Goal: Task Accomplishment & Management: Manage account settings

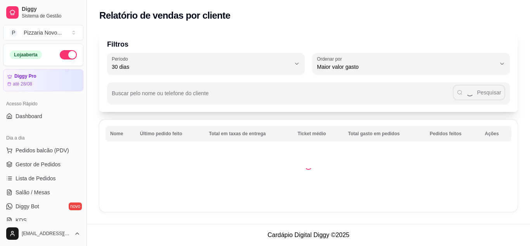
select select "30"
select select "HIGHEST_TOTAL_SPENT_WITH_ORDERS"
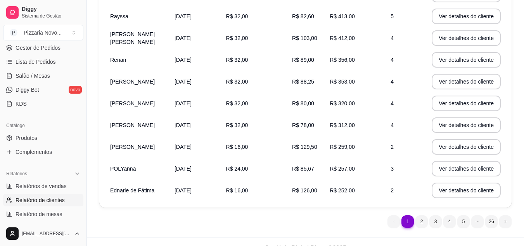
scroll to position [173, 0]
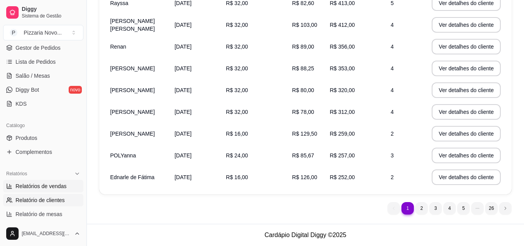
click at [50, 186] on span "Relatórios de vendas" at bounding box center [41, 186] width 51 height 8
select select "ALL"
select select "0"
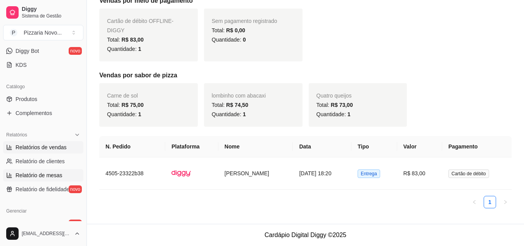
scroll to position [194, 0]
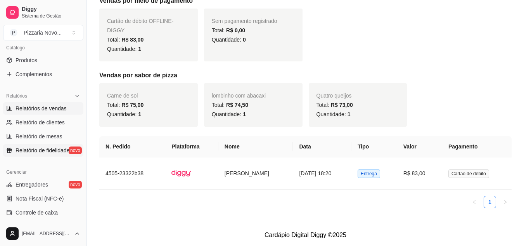
click at [45, 150] on span "Relatório de fidelidade" at bounding box center [43, 150] width 54 height 8
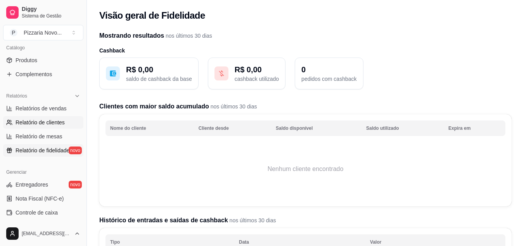
click at [41, 120] on span "Relatório de clientes" at bounding box center [40, 122] width 49 height 8
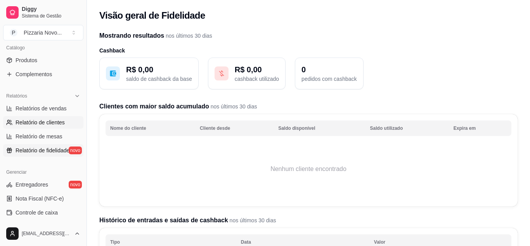
select select "30"
select select "HIGHEST_TOTAL_SPENT_WITH_ORDERS"
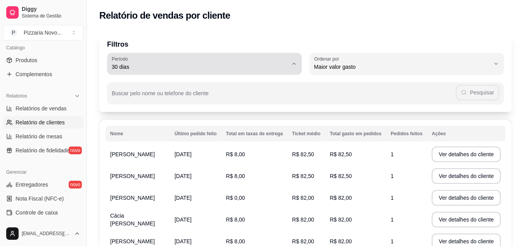
click at [265, 68] on span "30 dias" at bounding box center [200, 67] width 176 height 8
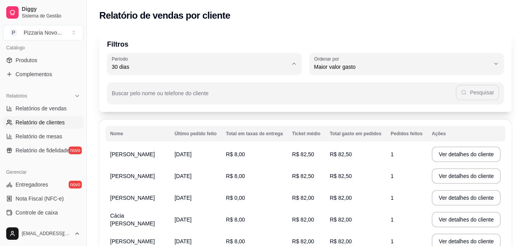
click at [171, 125] on span "15 dias" at bounding box center [201, 122] width 168 height 7
type input "15"
select select "15"
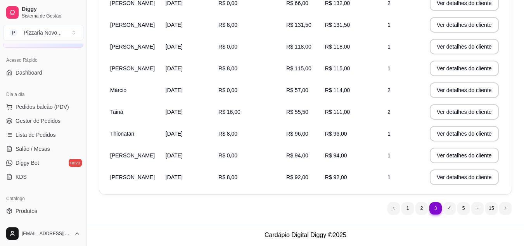
scroll to position [39, 0]
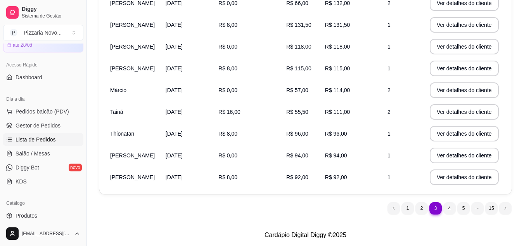
click at [47, 139] on span "Lista de Pedidos" at bounding box center [36, 139] width 40 height 8
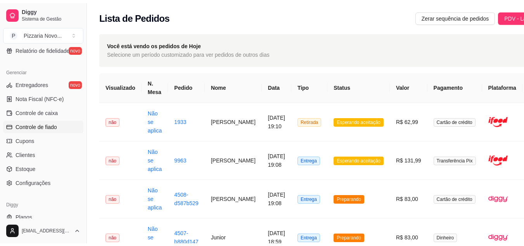
scroll to position [310, 0]
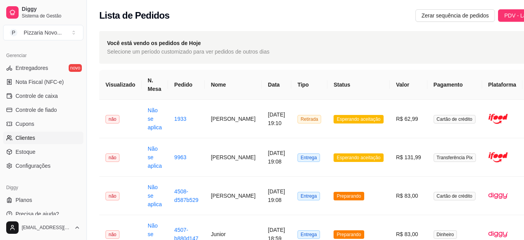
drag, startPoint x: 24, startPoint y: 136, endPoint x: 26, endPoint y: 132, distance: 4.5
click at [24, 136] on span "Clientes" at bounding box center [26, 138] width 20 height 8
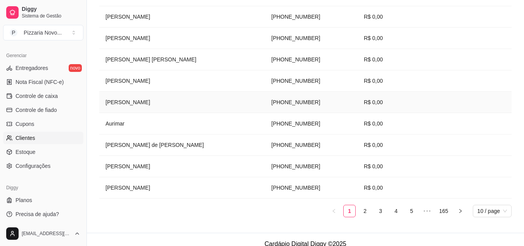
scroll to position [180, 0]
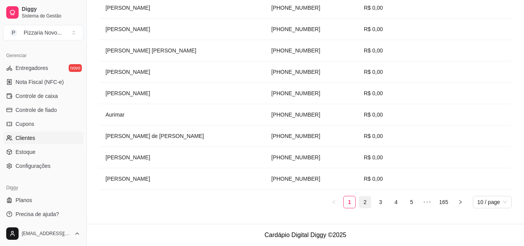
click at [363, 202] on link "2" at bounding box center [365, 202] width 12 height 12
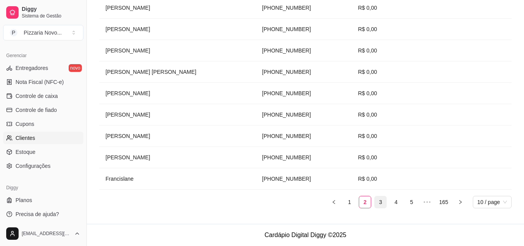
click at [378, 204] on link "3" at bounding box center [381, 202] width 12 height 12
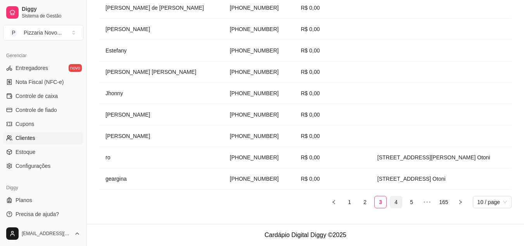
click at [396, 202] on link "4" at bounding box center [396, 202] width 12 height 12
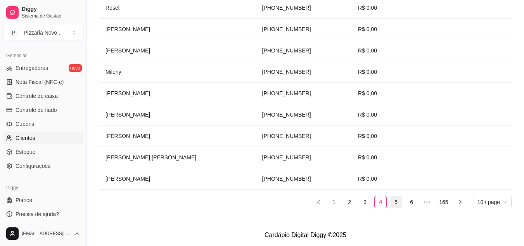
click at [395, 203] on link "5" at bounding box center [396, 202] width 12 height 12
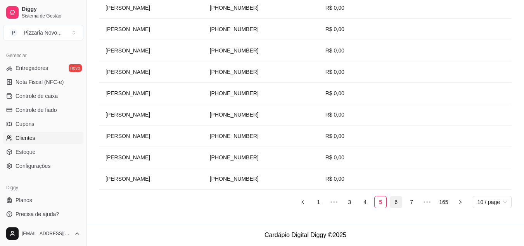
click at [393, 201] on link "6" at bounding box center [396, 202] width 12 height 12
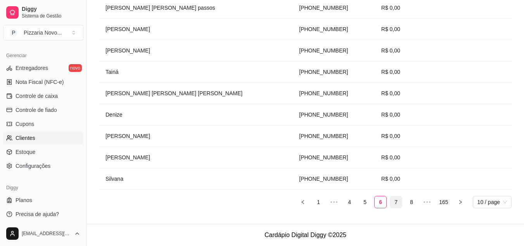
click at [398, 201] on link "7" at bounding box center [396, 202] width 12 height 12
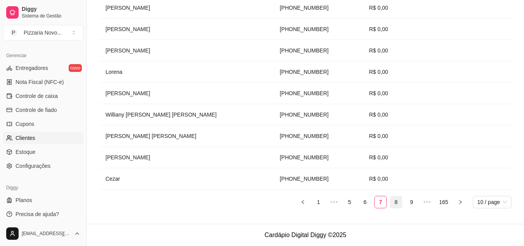
click at [392, 203] on link "8" at bounding box center [396, 202] width 12 height 12
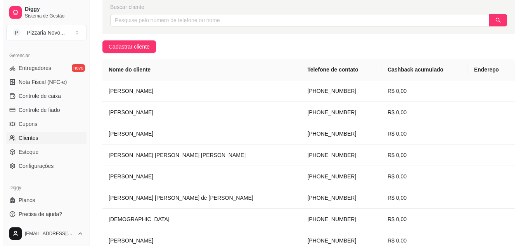
scroll to position [64, 0]
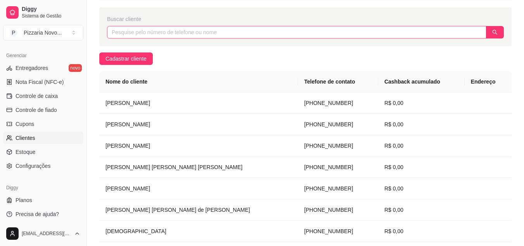
click at [137, 35] on input "text" at bounding box center [296, 32] width 379 height 12
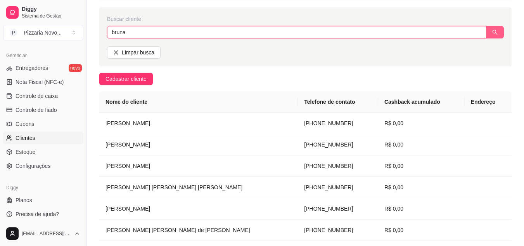
click at [490, 31] on button "button" at bounding box center [495, 32] width 18 height 12
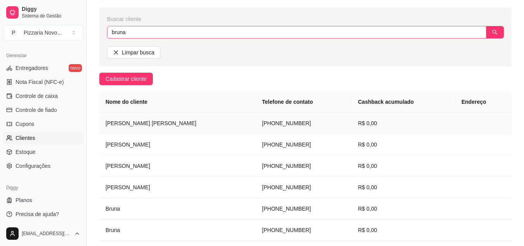
type input "bruna"
click at [258, 122] on td "[PHONE_NUMBER]" at bounding box center [304, 122] width 96 height 21
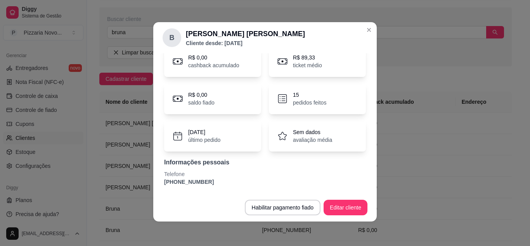
scroll to position [2, 0]
click at [303, 102] on p "pedidos feitos" at bounding box center [309, 102] width 33 height 8
click at [236, 62] on div "R$ 0,00 cashback acumulado" at bounding box center [212, 60] width 97 height 31
click at [227, 100] on div "R$ 0,00 saldo fiado" at bounding box center [212, 98] width 97 height 31
click at [226, 131] on div "[DATE] último pedido" at bounding box center [212, 135] width 97 height 31
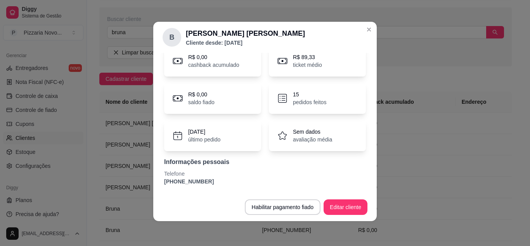
click at [227, 135] on div "[DATE] último pedido" at bounding box center [212, 135] width 97 height 31
click at [218, 173] on p "Telefone" at bounding box center [265, 174] width 202 height 8
click at [264, 186] on div "R$ 0,00 cashback acumulado R$ 89,33 ticket médio R$ 0,00 saldo fiado 15 pedidos…" at bounding box center [265, 115] width 205 height 149
click at [258, 163] on p "Informações pessoais" at bounding box center [265, 161] width 202 height 9
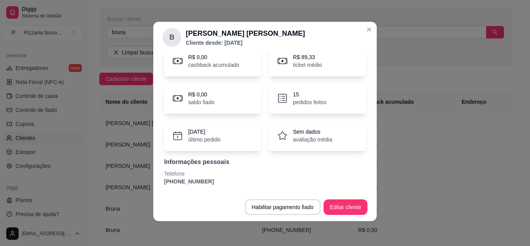
click at [220, 133] on div "[DATE] último pedido" at bounding box center [212, 135] width 97 height 31
click at [205, 137] on p "último pedido" at bounding box center [204, 139] width 32 height 8
click at [203, 94] on p "R$ 0,00" at bounding box center [201, 94] width 26 height 8
click at [207, 60] on p "R$ 0,00" at bounding box center [213, 57] width 51 height 8
click at [241, 47] on header "B [PERSON_NAME] [PERSON_NAME] Cliente desde: [DATE]" at bounding box center [264, 37] width 223 height 31
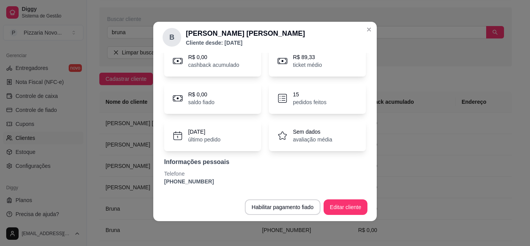
click at [299, 65] on p "ticket médio" at bounding box center [307, 65] width 29 height 8
click at [357, 51] on header "B [PERSON_NAME] [PERSON_NAME] Cliente desde: [DATE]" at bounding box center [264, 37] width 223 height 31
click at [314, 96] on p "15" at bounding box center [309, 94] width 33 height 8
drag, startPoint x: 295, startPoint y: 100, endPoint x: 250, endPoint y: 97, distance: 45.1
click at [294, 100] on p "pedidos feitos" at bounding box center [309, 102] width 33 height 8
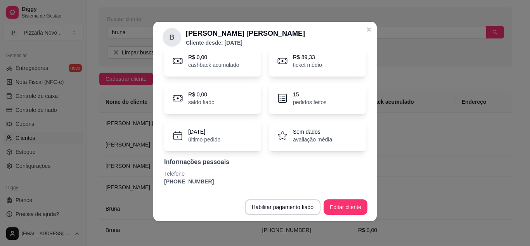
click at [229, 98] on div "R$ 0,00 saldo fiado" at bounding box center [212, 98] width 97 height 31
click at [221, 101] on div "R$ 0,00 saldo fiado" at bounding box center [212, 98] width 97 height 31
click at [218, 137] on p "último pedido" at bounding box center [204, 139] width 32 height 8
drag, startPoint x: 217, startPoint y: 138, endPoint x: 239, endPoint y: 139, distance: 22.2
click at [236, 139] on div "[DATE] último pedido" at bounding box center [212, 135] width 97 height 31
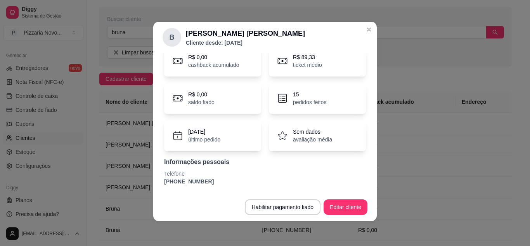
click at [298, 133] on p "Sem dados" at bounding box center [312, 132] width 39 height 8
click at [230, 160] on p "Informações pessoais" at bounding box center [265, 161] width 202 height 9
click at [198, 166] on p "Informações pessoais" at bounding box center [265, 161] width 202 height 9
click at [347, 208] on button "Editar cliente" at bounding box center [346, 207] width 44 height 16
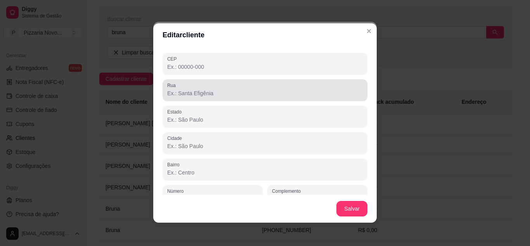
scroll to position [93, 0]
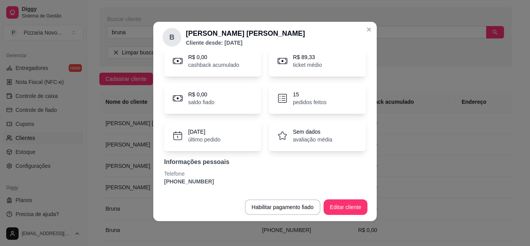
click at [301, 69] on div "R$ 89,33 ticket médio" at bounding box center [317, 60] width 97 height 31
click at [302, 62] on p "ticket médio" at bounding box center [307, 65] width 29 height 8
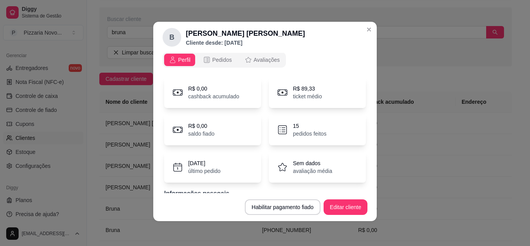
scroll to position [0, 0]
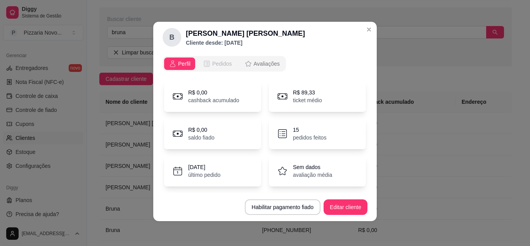
click at [220, 63] on span "Pedidos" at bounding box center [222, 64] width 20 height 8
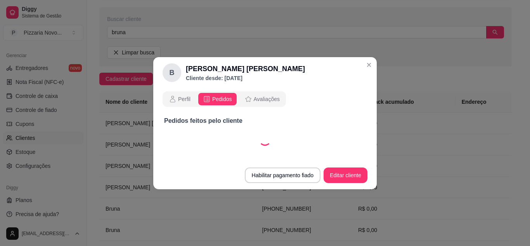
select select "30"
select select "ALL"
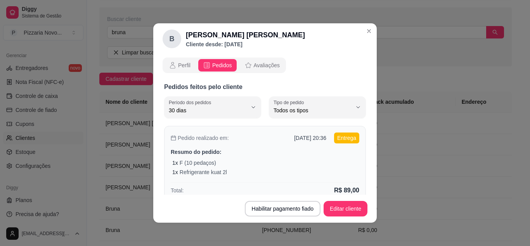
click at [294, 147] on div "Pedido realizado em: [DATE] 20:36 Entrega Resumo do pedido: 1 x F (10 pedaços) …" at bounding box center [265, 164] width 202 height 76
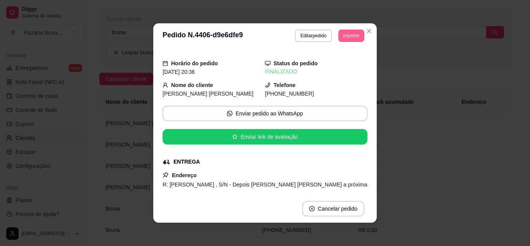
click at [346, 31] on button "Imprimir" at bounding box center [351, 35] width 26 height 12
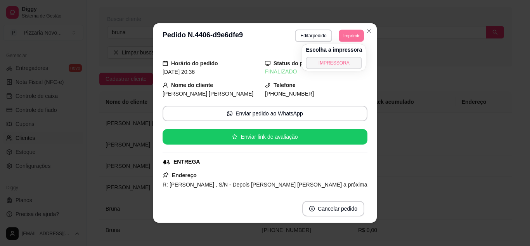
click at [331, 65] on button "IMPRESSORA" at bounding box center [334, 63] width 56 height 12
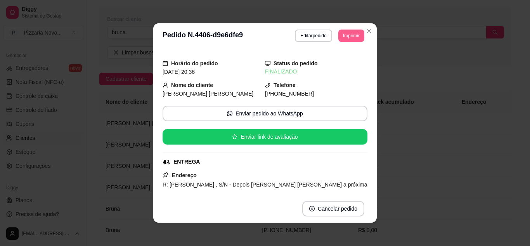
click at [344, 37] on button "Imprimir" at bounding box center [351, 35] width 26 height 12
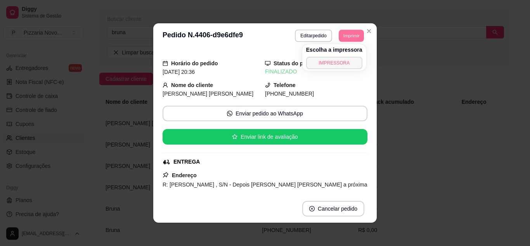
click at [341, 62] on button "IMPRESSORA" at bounding box center [334, 63] width 56 height 12
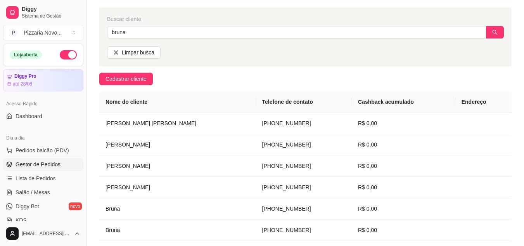
click at [52, 163] on span "Gestor de Pedidos" at bounding box center [38, 164] width 45 height 8
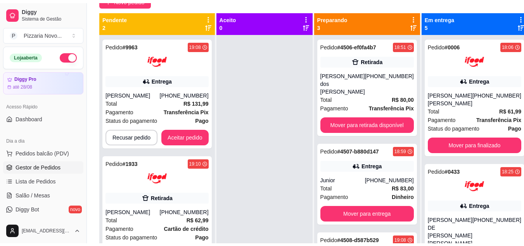
scroll to position [77, 0]
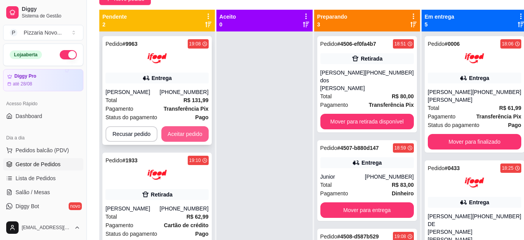
click at [183, 132] on button "Aceitar pedido" at bounding box center [184, 134] width 47 height 16
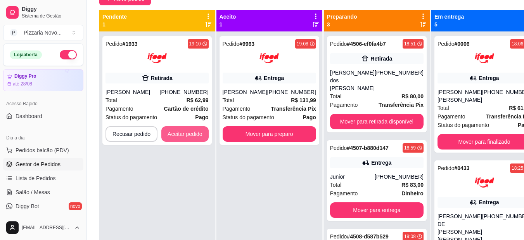
click at [183, 132] on button "Aceitar pedido" at bounding box center [184, 134] width 47 height 16
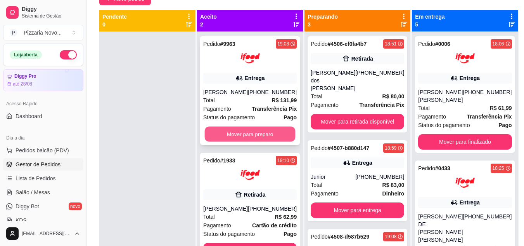
click at [247, 140] on button "Mover para preparo" at bounding box center [250, 133] width 91 height 15
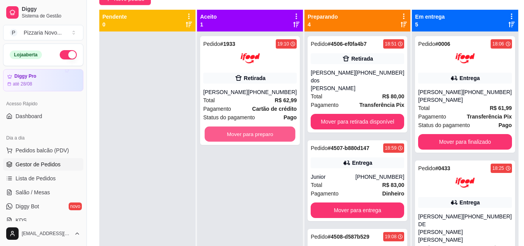
click at [247, 140] on button "Mover para preparo" at bounding box center [250, 133] width 91 height 15
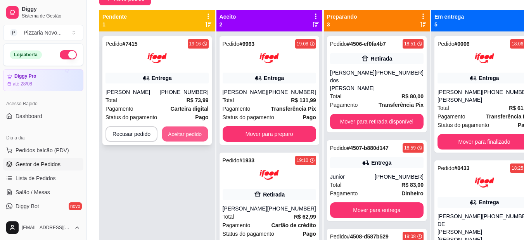
click at [185, 132] on button "Aceitar pedido" at bounding box center [185, 133] width 46 height 15
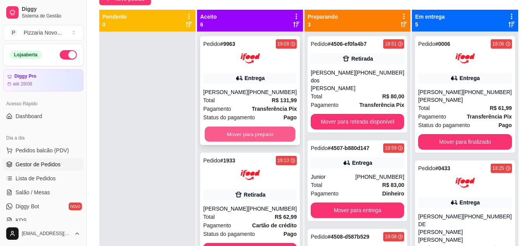
click at [238, 138] on button "Mover para preparo" at bounding box center [250, 133] width 91 height 15
click at [248, 139] on button "Mover para preparo" at bounding box center [249, 134] width 93 height 16
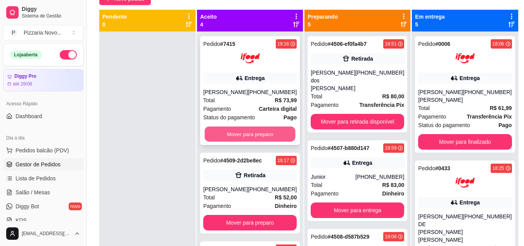
click at [262, 129] on button "Mover para preparo" at bounding box center [250, 133] width 91 height 15
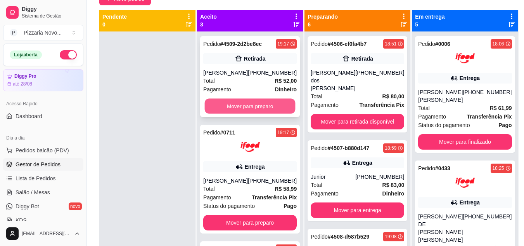
click at [260, 104] on button "Mover para preparo" at bounding box center [250, 106] width 91 height 15
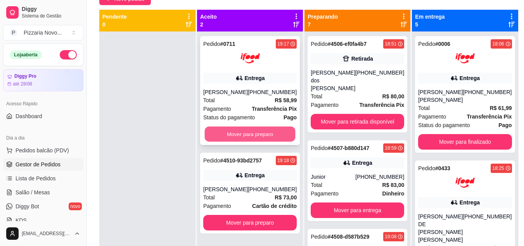
click at [242, 135] on button "Mover para preparo" at bounding box center [250, 133] width 91 height 15
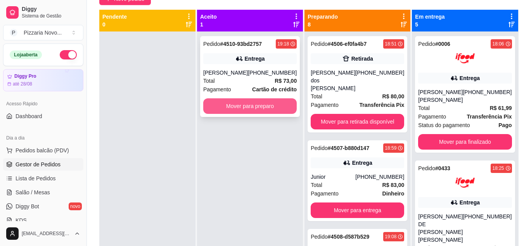
click at [273, 108] on button "Mover para preparo" at bounding box center [249, 106] width 93 height 16
click at [244, 104] on button "Mover para preparo" at bounding box center [249, 106] width 93 height 16
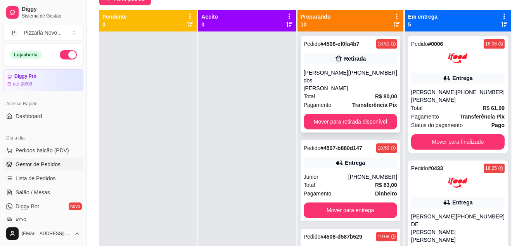
scroll to position [39, 0]
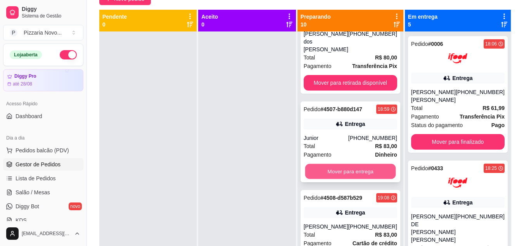
click at [344, 167] on button "Mover para entrega" at bounding box center [350, 171] width 91 height 15
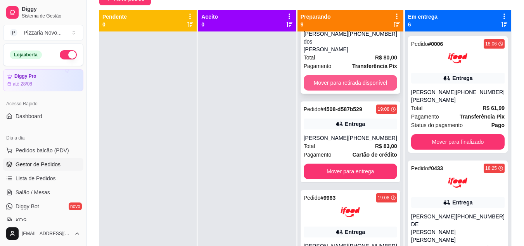
click at [354, 75] on button "Mover para retirada disponível" at bounding box center [350, 83] width 93 height 16
click at [350, 78] on button "Mover para retirada disponível" at bounding box center [350, 83] width 93 height 16
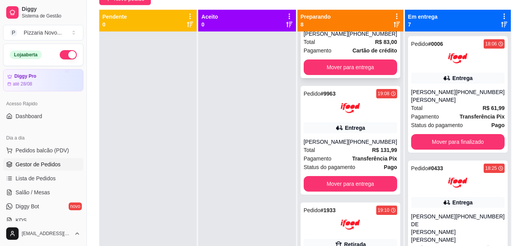
scroll to position [0, 0]
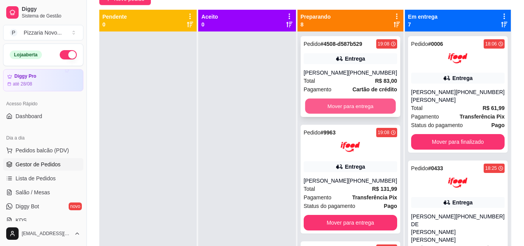
click at [340, 114] on button "Mover para entrega" at bounding box center [350, 106] width 91 height 15
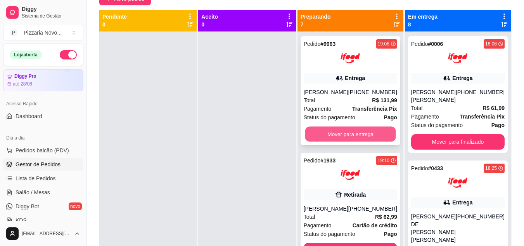
click at [350, 132] on button "Mover para entrega" at bounding box center [350, 133] width 91 height 15
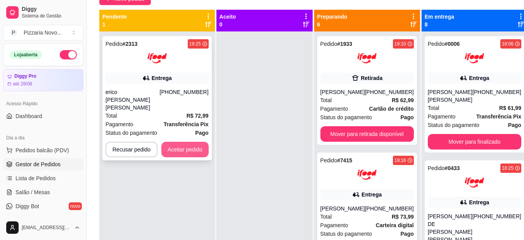
click at [183, 142] on button "Aceitar pedido" at bounding box center [184, 150] width 47 height 16
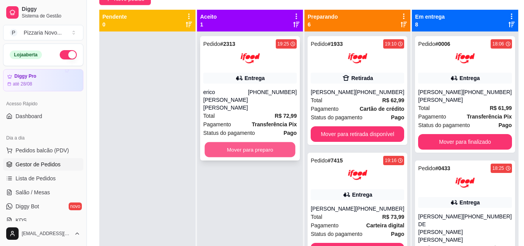
click at [244, 143] on button "Mover para preparo" at bounding box center [250, 149] width 91 height 15
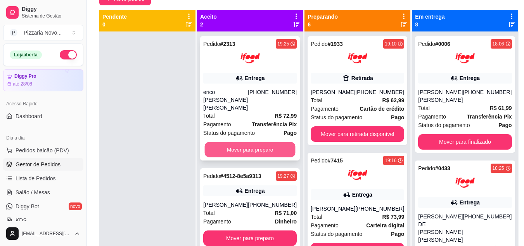
click at [247, 144] on button "Mover para preparo" at bounding box center [250, 149] width 91 height 15
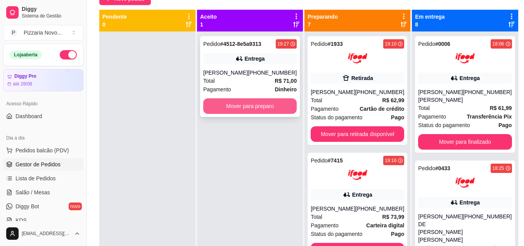
click at [256, 103] on button "Mover para preparo" at bounding box center [249, 106] width 93 height 16
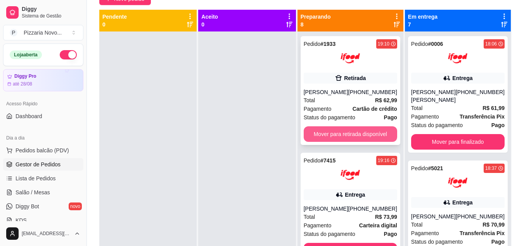
click at [355, 139] on button "Mover para retirada disponível" at bounding box center [350, 134] width 93 height 16
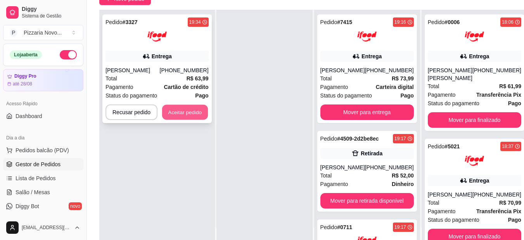
click at [191, 112] on button "Aceitar pedido" at bounding box center [185, 112] width 46 height 15
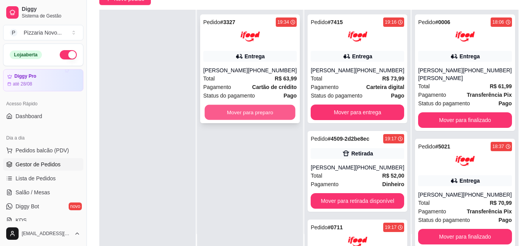
click at [241, 114] on button "Mover para preparo" at bounding box center [250, 112] width 91 height 15
click at [249, 109] on button "Mover para preparo" at bounding box center [250, 112] width 91 height 15
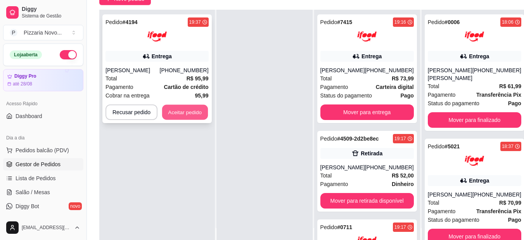
click at [188, 113] on button "Aceitar pedido" at bounding box center [185, 112] width 46 height 15
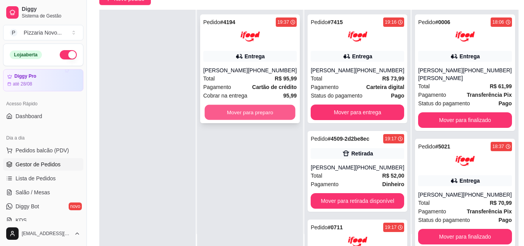
click at [260, 117] on button "Mover para preparo" at bounding box center [250, 112] width 91 height 15
click at [247, 106] on button "Mover para preparo" at bounding box center [250, 112] width 91 height 15
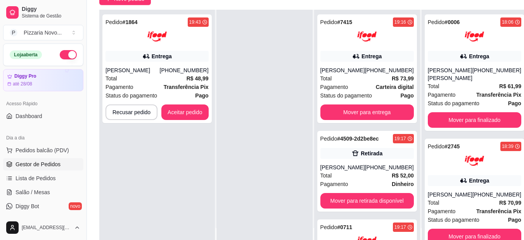
click at [190, 100] on div "Pedido # 1864 19:43 Entrega [PERSON_NAME] [PHONE_NUMBER] Total R$ 48,99 Pagamen…" at bounding box center [156, 68] width 109 height 109
click at [188, 111] on button "Aceitar pedido" at bounding box center [185, 112] width 46 height 15
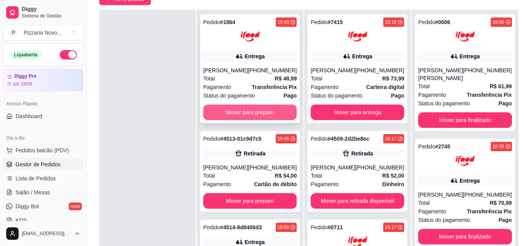
scroll to position [39, 0]
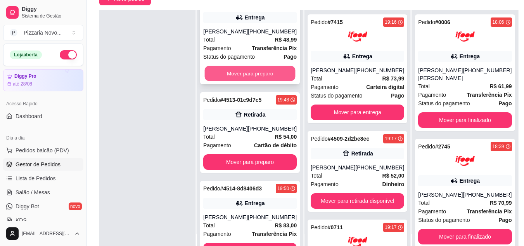
click at [248, 70] on button "Mover para preparo" at bounding box center [250, 73] width 91 height 15
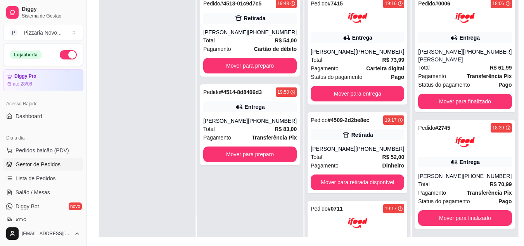
scroll to position [116, 0]
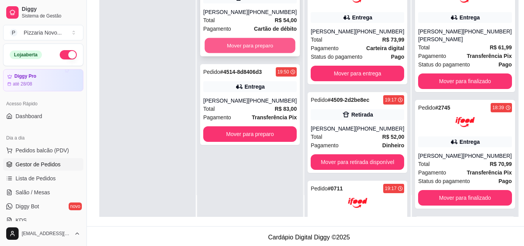
click at [233, 39] on button "Mover para preparo" at bounding box center [250, 45] width 91 height 15
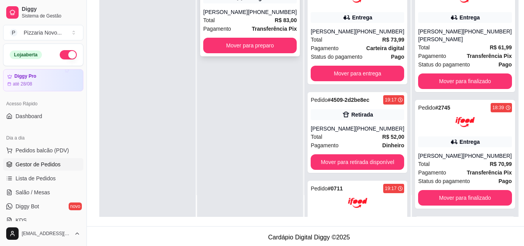
click at [263, 36] on div "Pedido # 4514-8d8406d3 19:50 Entrega [PERSON_NAME] [PHONE_NUMBER] Total R$ 83,0…" at bounding box center [250, 16] width 100 height 81
click at [278, 42] on button "Mover para preparo" at bounding box center [249, 46] width 93 height 16
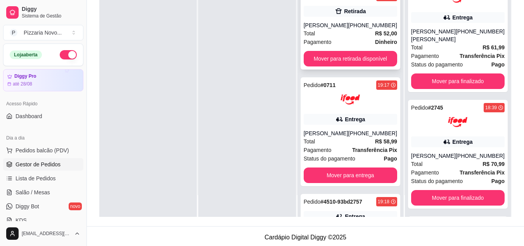
scroll to position [116, 0]
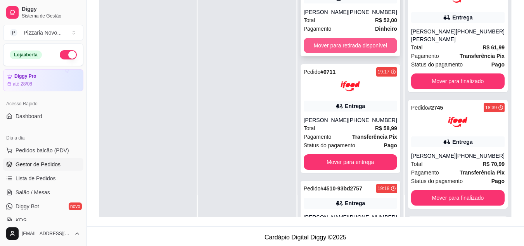
click at [350, 38] on button "Mover para retirada disponível" at bounding box center [350, 46] width 93 height 16
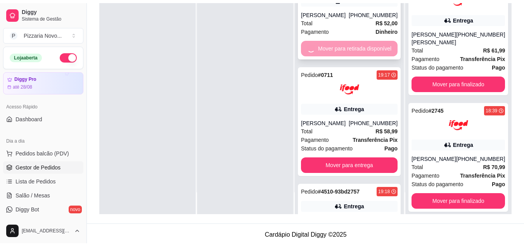
scroll to position [28, 0]
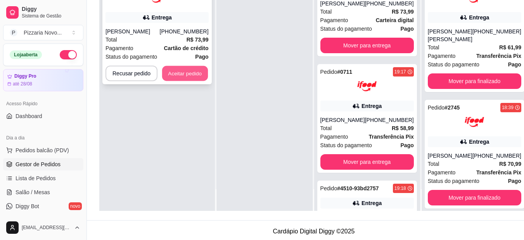
click at [186, 69] on button "Aceitar pedido" at bounding box center [185, 73] width 46 height 15
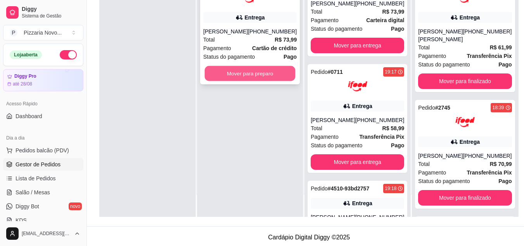
click at [234, 74] on button "Mover para preparo" at bounding box center [250, 73] width 91 height 15
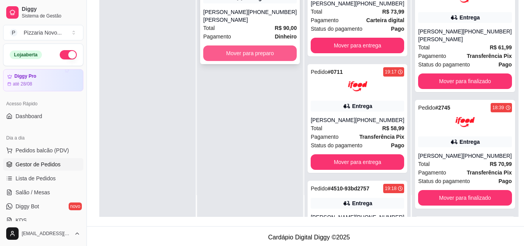
click at [239, 50] on button "Mover para preparo" at bounding box center [249, 53] width 93 height 16
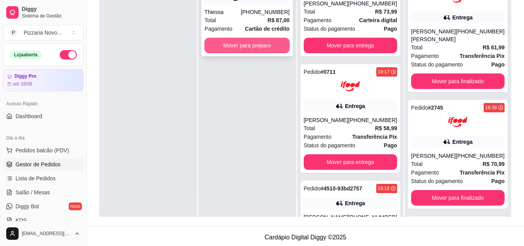
click at [254, 42] on button "Mover para preparo" at bounding box center [246, 46] width 85 height 16
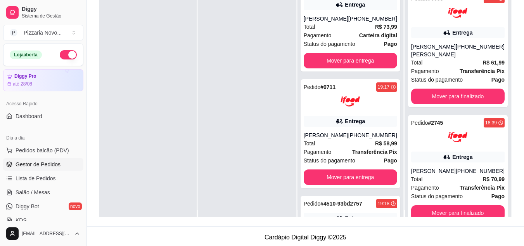
scroll to position [0, 0]
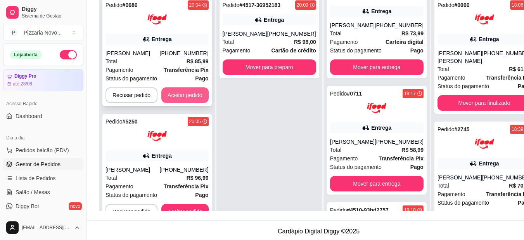
click at [183, 94] on button "Aceitar pedido" at bounding box center [184, 95] width 47 height 16
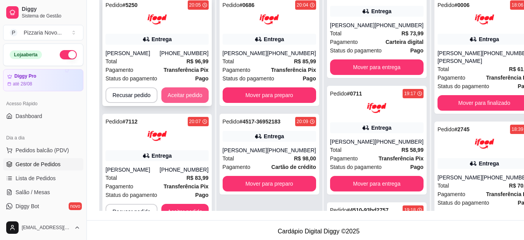
click at [196, 95] on button "Aceitar pedido" at bounding box center [184, 95] width 47 height 16
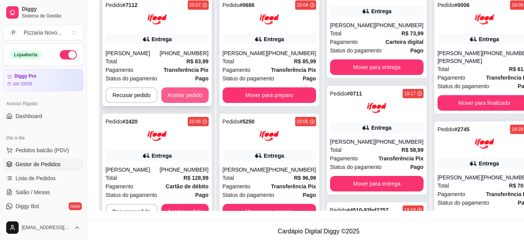
click at [194, 94] on button "Aceitar pedido" at bounding box center [184, 95] width 47 height 16
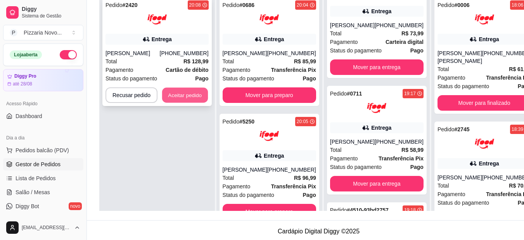
click at [189, 101] on button "Aceitar pedido" at bounding box center [185, 95] width 46 height 15
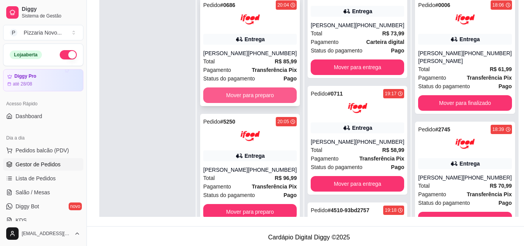
click at [259, 93] on button "Mover para preparo" at bounding box center [249, 95] width 93 height 16
click at [259, 93] on button "Mover para preparo" at bounding box center [250, 95] width 91 height 15
click at [258, 94] on button "Mover para preparo" at bounding box center [249, 95] width 93 height 16
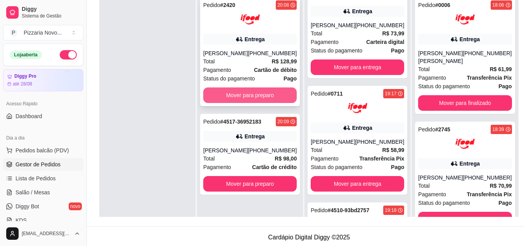
click at [255, 103] on button "Mover para preparo" at bounding box center [249, 95] width 93 height 16
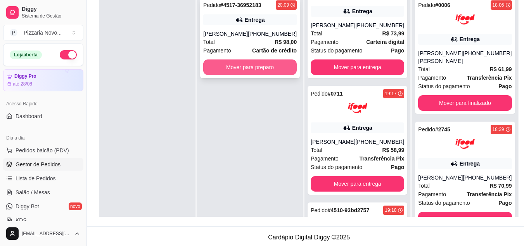
click at [262, 72] on button "Mover para preparo" at bounding box center [249, 67] width 93 height 16
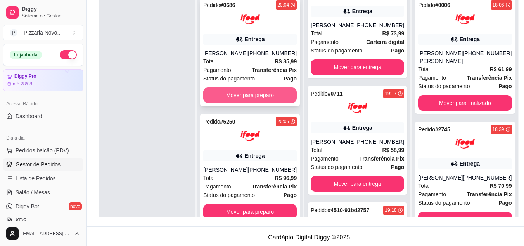
click at [258, 91] on button "Mover para preparo" at bounding box center [249, 95] width 93 height 16
click at [255, 94] on button "Mover para preparo" at bounding box center [250, 95] width 91 height 15
click at [252, 90] on button "Mover para preparo" at bounding box center [249, 95] width 93 height 16
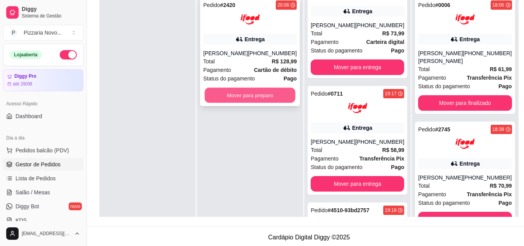
click at [250, 101] on button "Mover para preparo" at bounding box center [250, 95] width 91 height 15
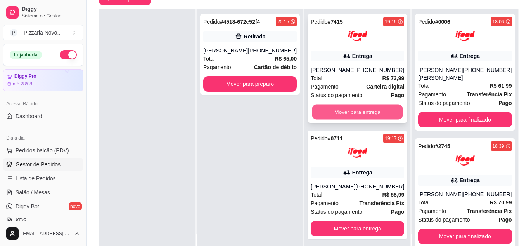
click at [346, 111] on button "Mover para entrega" at bounding box center [357, 111] width 91 height 15
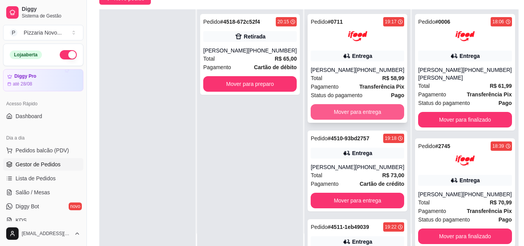
click at [348, 109] on button "Mover para entrega" at bounding box center [357, 112] width 93 height 16
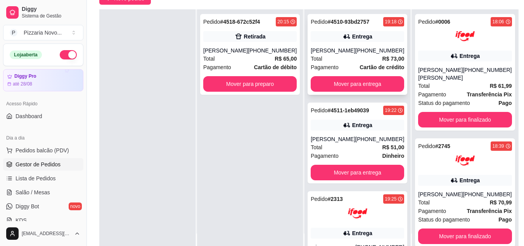
click at [347, 76] on div "Pedido # 4510-93bd2757 19:18 Entrega [PERSON_NAME] [PHONE_NUMBER] Total R$ 73,0…" at bounding box center [358, 54] width 100 height 81
click at [360, 85] on button "Mover para entrega" at bounding box center [357, 84] width 93 height 16
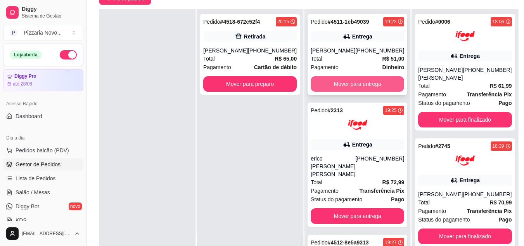
click at [359, 80] on button "Mover para entrega" at bounding box center [357, 84] width 93 height 16
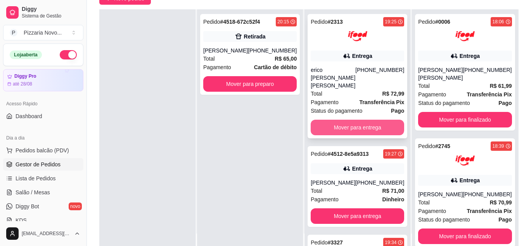
click at [341, 119] on button "Mover para entrega" at bounding box center [357, 127] width 93 height 16
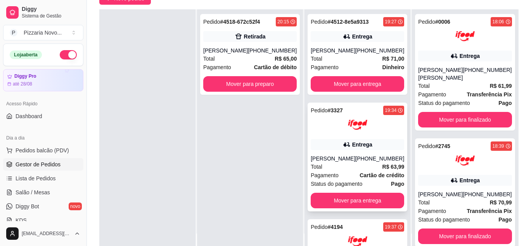
scroll to position [39, 0]
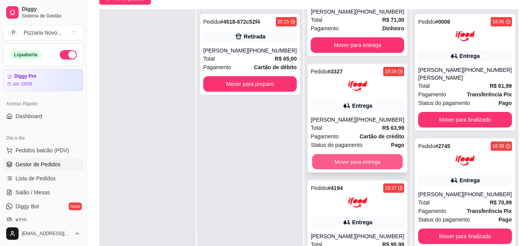
click at [343, 157] on button "Mover para entrega" at bounding box center [357, 161] width 91 height 15
click at [341, 161] on button "Mover para entrega" at bounding box center [357, 162] width 93 height 16
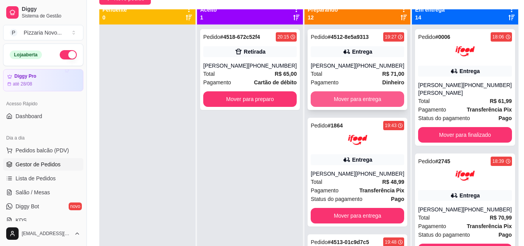
scroll to position [0, 0]
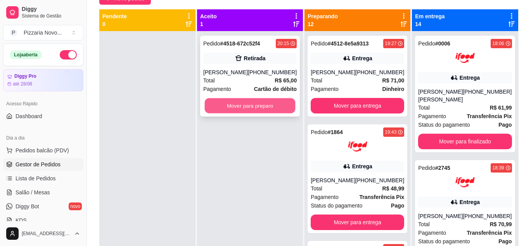
click at [268, 113] on button "Mover para preparo" at bounding box center [250, 105] width 91 height 15
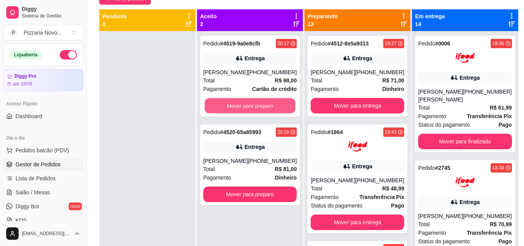
click at [268, 113] on button "Mover para preparo" at bounding box center [250, 105] width 91 height 15
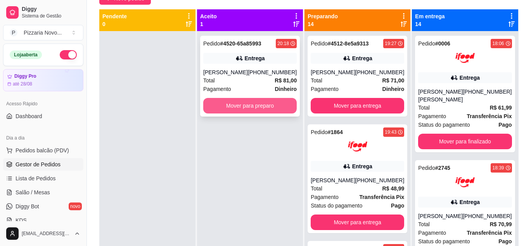
click at [273, 109] on button "Mover para preparo" at bounding box center [249, 106] width 93 height 16
click at [257, 100] on button "Mover para preparo" at bounding box center [249, 106] width 93 height 16
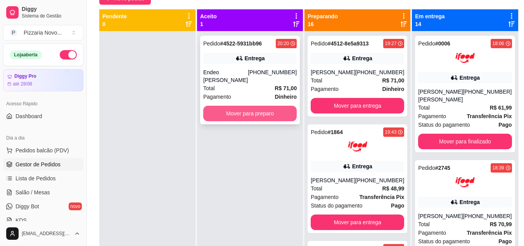
click at [251, 106] on button "Mover para preparo" at bounding box center [249, 114] width 93 height 16
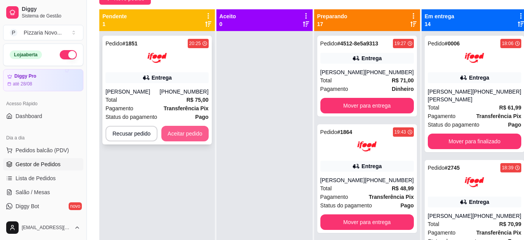
click at [186, 131] on button "Aceitar pedido" at bounding box center [184, 134] width 47 height 16
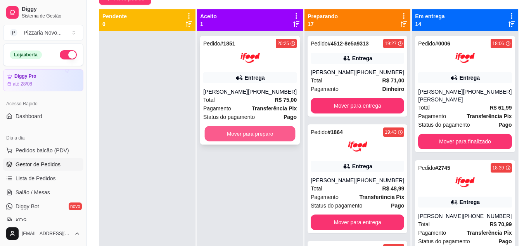
click at [220, 131] on button "Mover para preparo" at bounding box center [250, 133] width 91 height 15
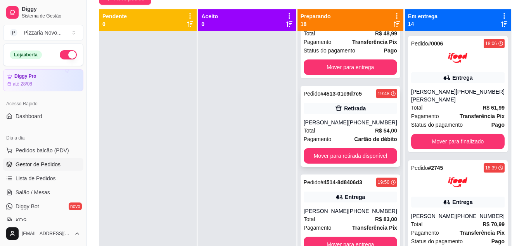
scroll to position [155, 0]
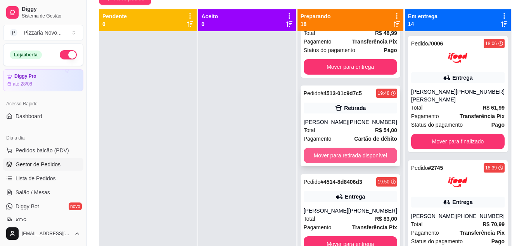
click at [353, 156] on button "Mover para retirada disponível" at bounding box center [350, 155] width 93 height 16
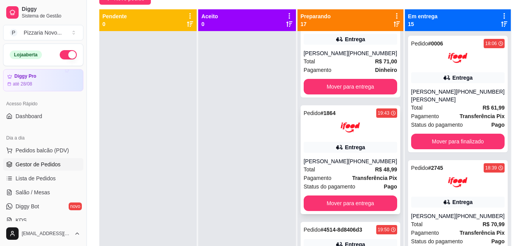
scroll to position [0, 0]
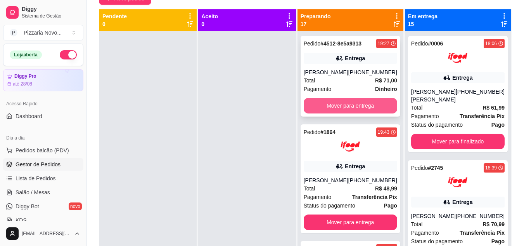
click at [375, 102] on button "Mover para entrega" at bounding box center [350, 106] width 93 height 16
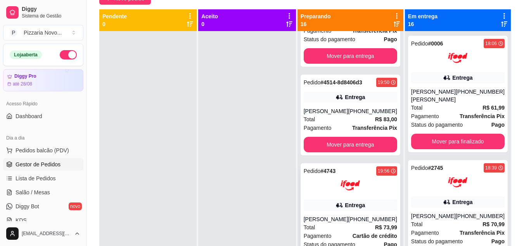
scroll to position [155, 0]
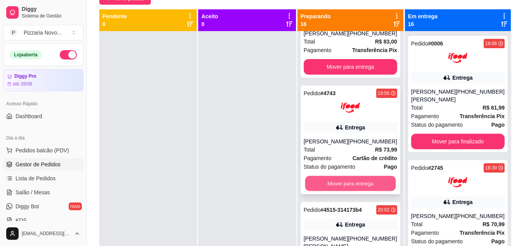
click at [355, 183] on button "Mover para entrega" at bounding box center [350, 183] width 91 height 15
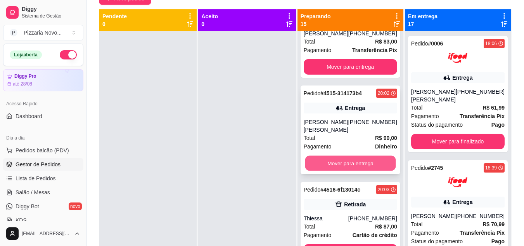
click at [348, 163] on button "Mover para entrega" at bounding box center [350, 163] width 91 height 15
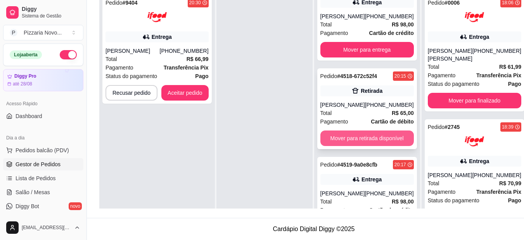
scroll to position [776, 0]
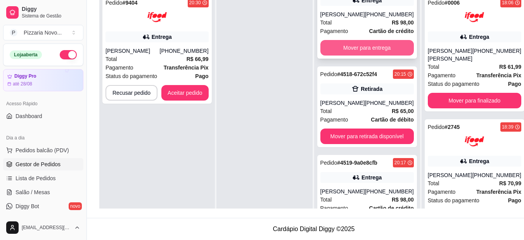
click at [364, 45] on button "Mover para entrega" at bounding box center [366, 48] width 93 height 16
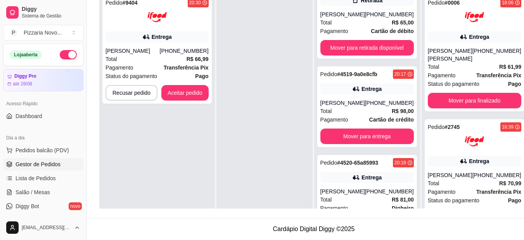
scroll to position [687, 0]
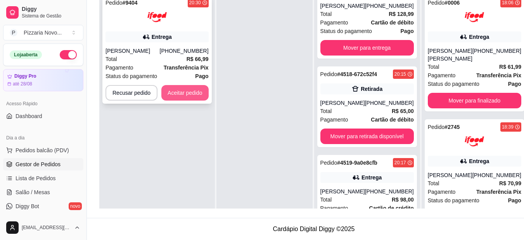
click at [189, 88] on button "Aceitar pedido" at bounding box center [184, 93] width 47 height 16
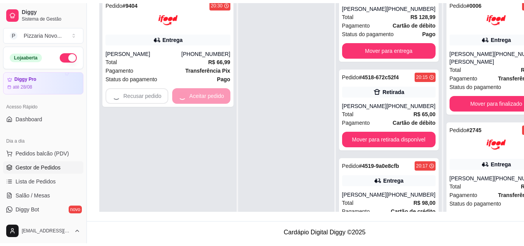
scroll to position [118, 0]
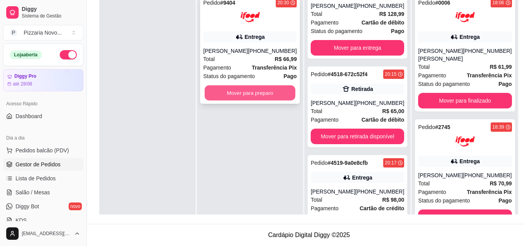
click at [256, 92] on button "Mover para preparo" at bounding box center [250, 92] width 91 height 15
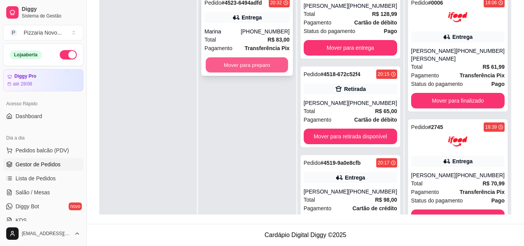
click at [258, 66] on button "Mover para preparo" at bounding box center [247, 64] width 83 height 15
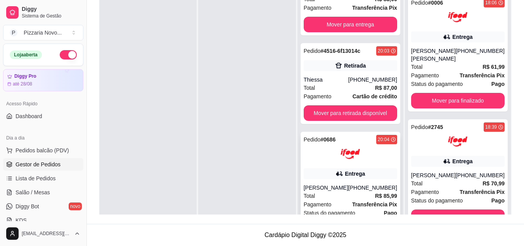
scroll to position [144, 0]
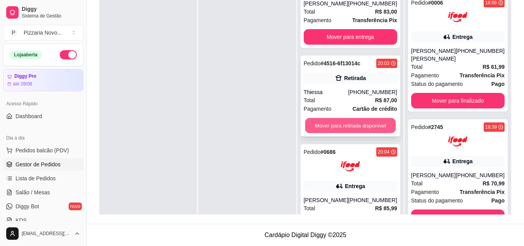
click at [349, 124] on button "Mover para retirada disponível" at bounding box center [350, 125] width 91 height 15
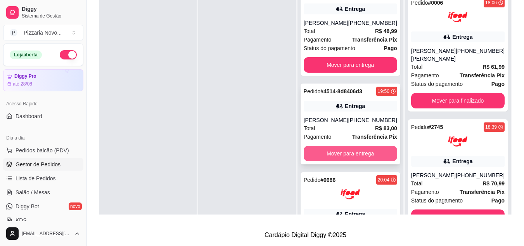
scroll to position [0, 0]
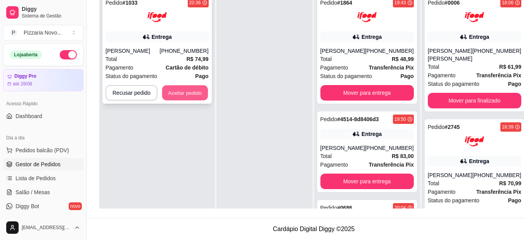
click at [193, 93] on button "Aceitar pedido" at bounding box center [185, 92] width 46 height 15
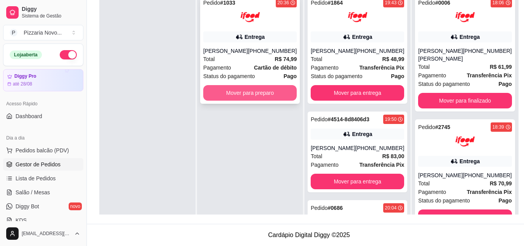
click at [272, 100] on button "Mover para preparo" at bounding box center [249, 93] width 93 height 16
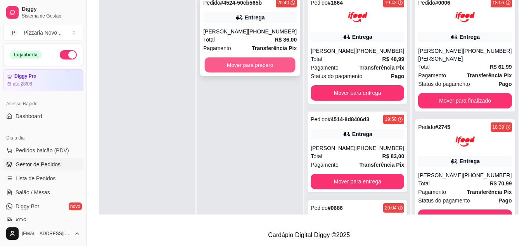
click at [254, 69] on button "Mover para preparo" at bounding box center [250, 64] width 91 height 15
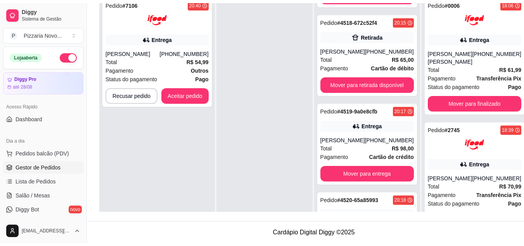
scroll to position [659, 0]
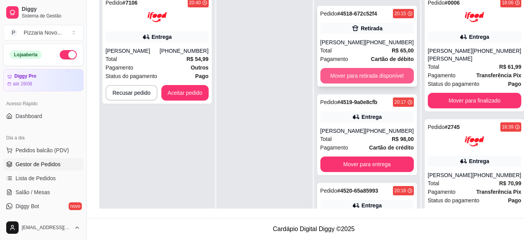
click at [365, 83] on button "Mover para retirada disponível" at bounding box center [366, 76] width 93 height 16
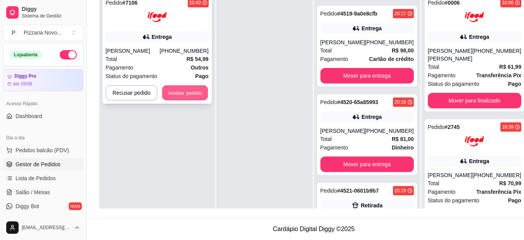
click at [187, 93] on button "Aceitar pedido" at bounding box center [185, 92] width 46 height 15
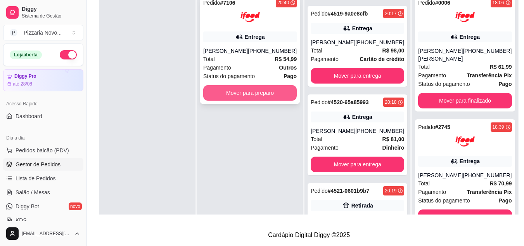
click at [263, 94] on button "Mover para preparo" at bounding box center [249, 93] width 93 height 16
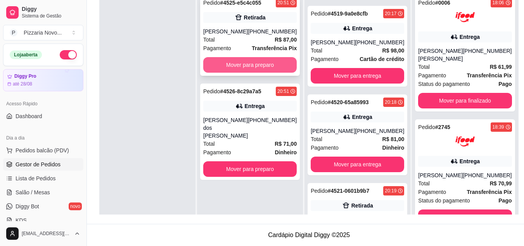
click at [254, 63] on button "Mover para preparo" at bounding box center [249, 65] width 93 height 16
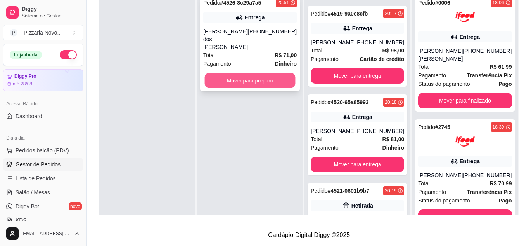
click at [259, 73] on button "Mover para preparo" at bounding box center [250, 80] width 91 height 15
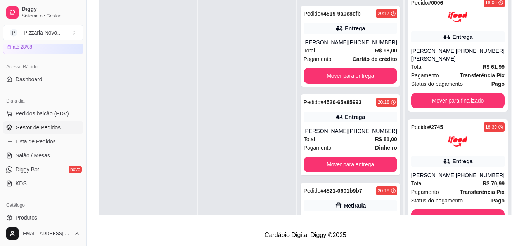
scroll to position [116, 0]
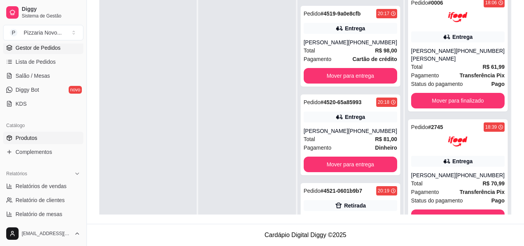
click at [31, 140] on span "Produtos" at bounding box center [27, 138] width 22 height 8
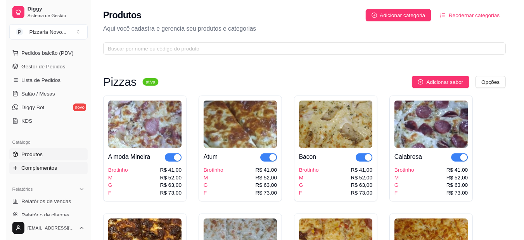
scroll to position [78, 0]
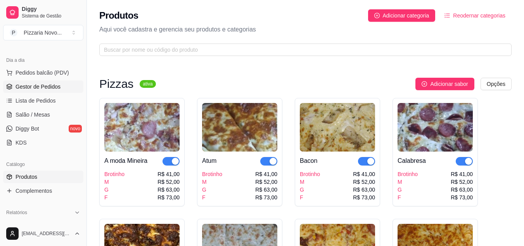
click at [38, 87] on span "Gestor de Pedidos" at bounding box center [38, 87] width 45 height 8
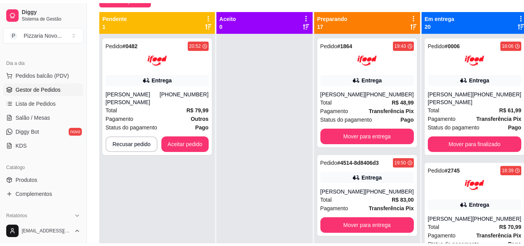
scroll to position [80, 0]
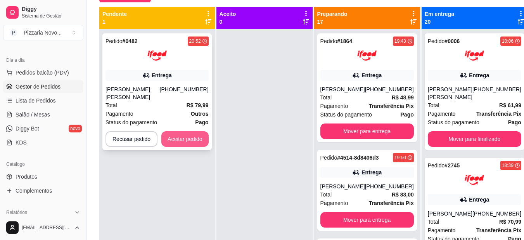
click at [183, 137] on button "Aceitar pedido" at bounding box center [184, 139] width 47 height 16
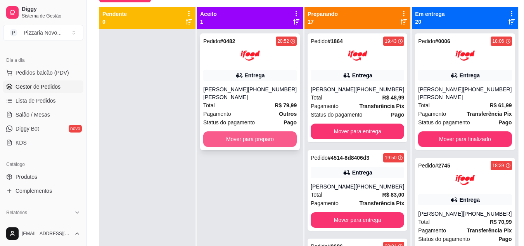
click at [253, 141] on button "Mover para preparo" at bounding box center [249, 139] width 93 height 16
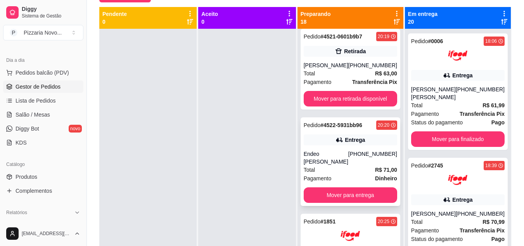
scroll to position [853, 0]
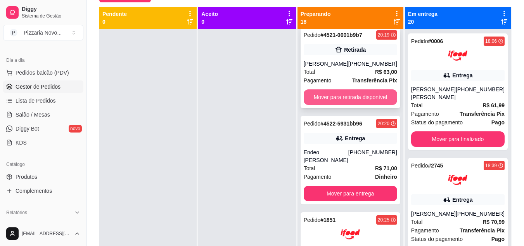
click at [343, 105] on button "Mover para retirada disponível" at bounding box center [350, 97] width 93 height 16
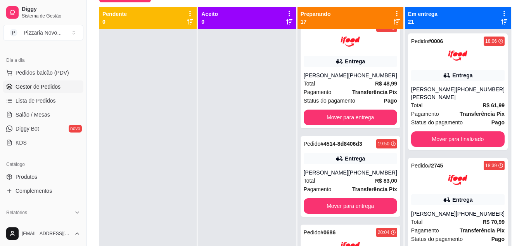
scroll to position [0, 0]
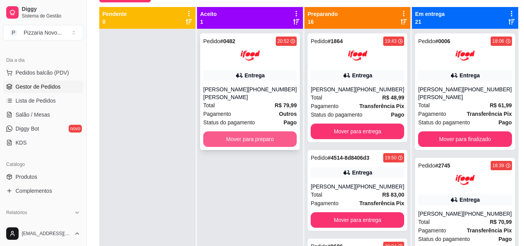
click at [279, 136] on button "Mover para preparo" at bounding box center [249, 139] width 93 height 16
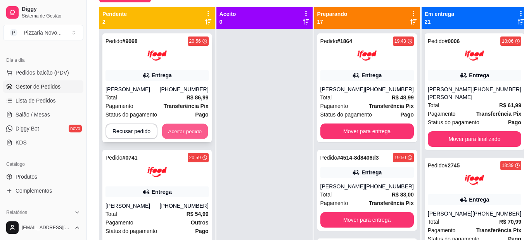
click at [187, 132] on button "Aceitar pedido" at bounding box center [185, 131] width 46 height 15
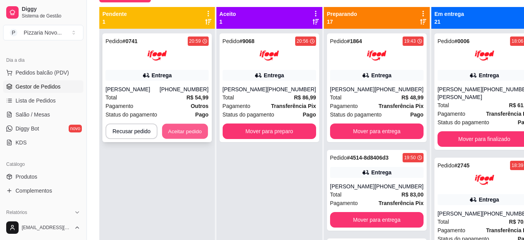
click at [199, 128] on button "Aceitar pedido" at bounding box center [185, 131] width 46 height 15
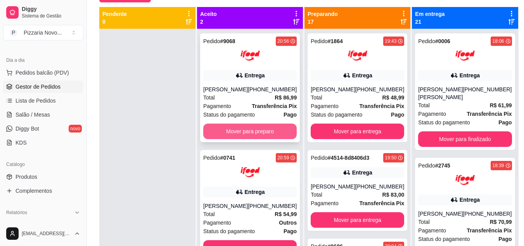
click at [264, 127] on button "Mover para preparo" at bounding box center [249, 131] width 93 height 16
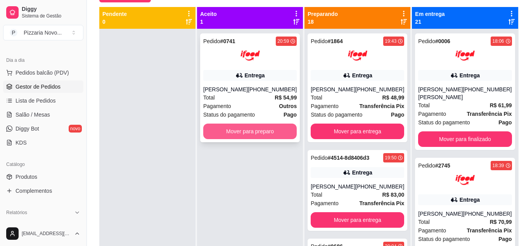
click at [260, 130] on button "Mover para preparo" at bounding box center [249, 131] width 93 height 16
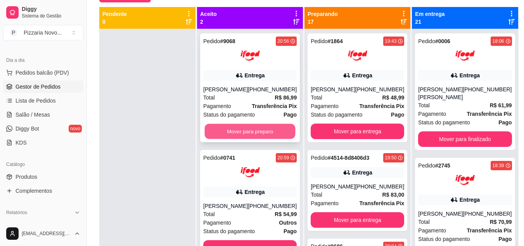
click at [271, 130] on button "Mover para preparo" at bounding box center [250, 131] width 91 height 15
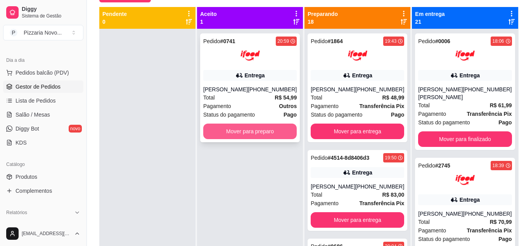
click at [268, 129] on button "Mover para preparo" at bounding box center [249, 131] width 93 height 16
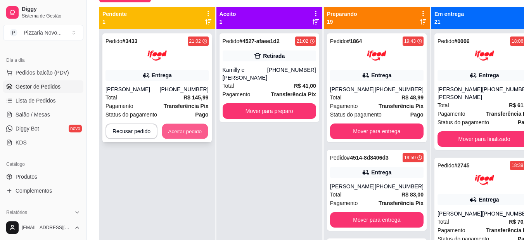
click at [178, 133] on button "Aceitar pedido" at bounding box center [185, 131] width 46 height 15
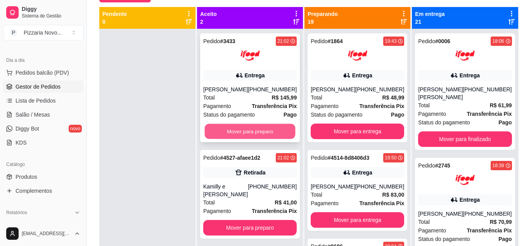
click at [256, 128] on button "Mover para preparo" at bounding box center [250, 131] width 91 height 15
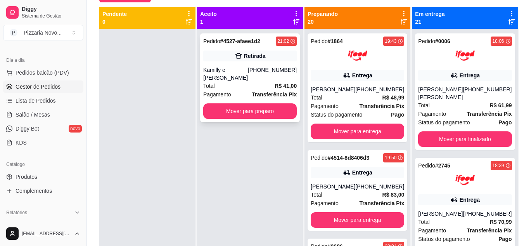
click at [259, 91] on strong "Transferência Pix" at bounding box center [274, 94] width 45 height 6
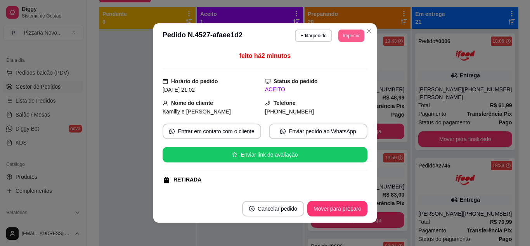
click at [343, 35] on button "Imprimir" at bounding box center [351, 35] width 26 height 12
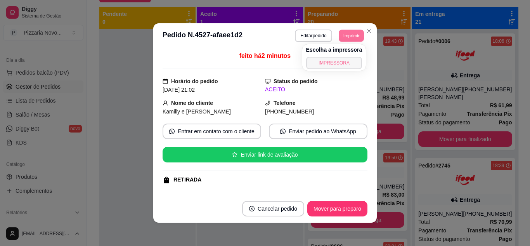
click at [340, 61] on button "IMPRESSORA" at bounding box center [334, 63] width 56 height 12
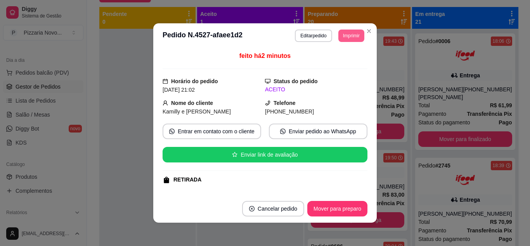
click at [351, 35] on button "Imprimir" at bounding box center [351, 35] width 26 height 12
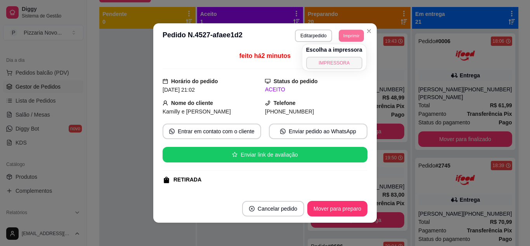
click at [340, 59] on button "IMPRESSORA" at bounding box center [334, 63] width 56 height 12
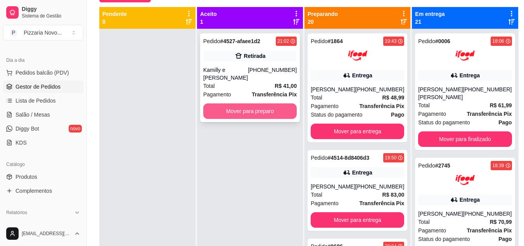
click at [275, 103] on button "Mover para preparo" at bounding box center [249, 111] width 93 height 16
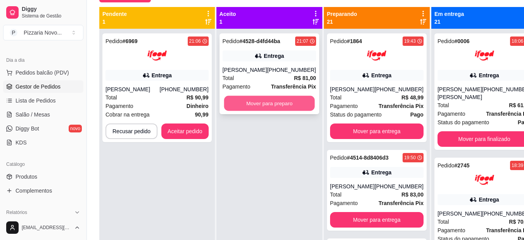
click at [265, 101] on button "Mover para preparo" at bounding box center [269, 103] width 91 height 15
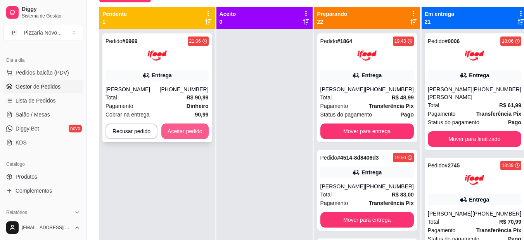
click at [189, 132] on button "Aceitar pedido" at bounding box center [184, 131] width 47 height 16
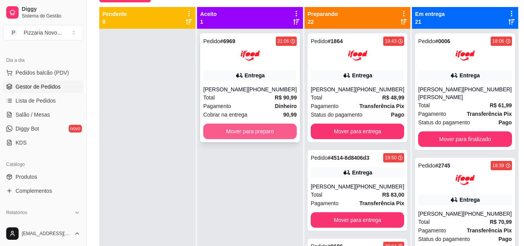
click at [271, 131] on button "Mover para preparo" at bounding box center [249, 131] width 93 height 16
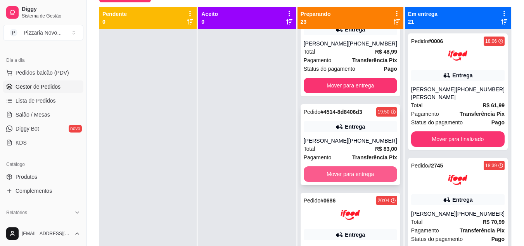
scroll to position [78, 0]
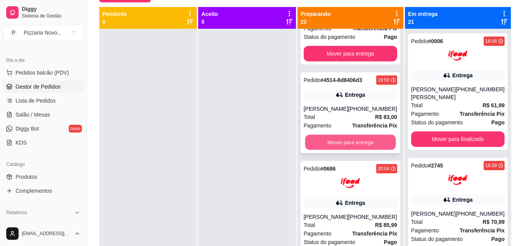
click at [345, 143] on button "Mover para entrega" at bounding box center [350, 142] width 91 height 15
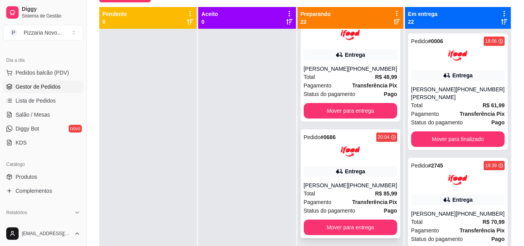
scroll to position [0, 0]
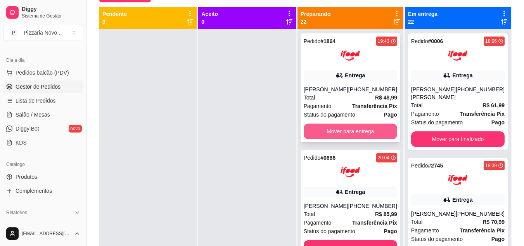
click at [344, 131] on button "Mover para entrega" at bounding box center [350, 131] width 93 height 16
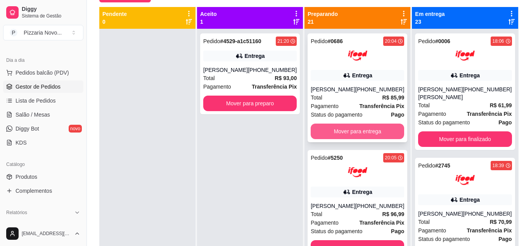
click at [333, 132] on button "Mover para entrega" at bounding box center [357, 131] width 93 height 16
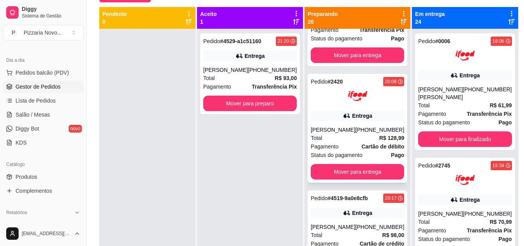
scroll to position [194, 0]
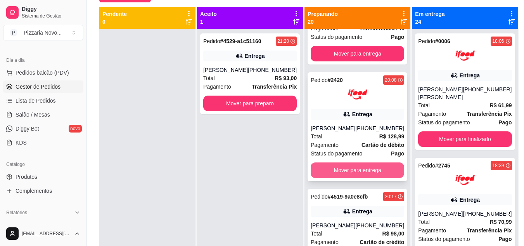
click at [346, 178] on button "Mover para entrega" at bounding box center [357, 170] width 93 height 16
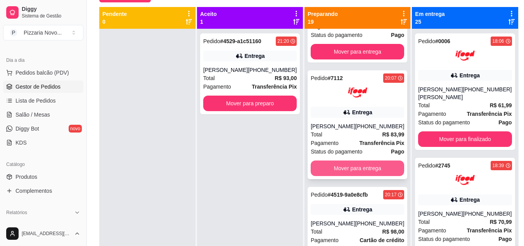
scroll to position [78, 0]
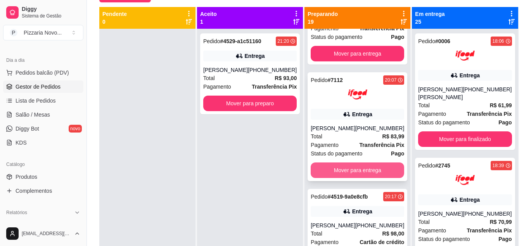
click at [345, 172] on button "Mover para entrega" at bounding box center [357, 170] width 93 height 16
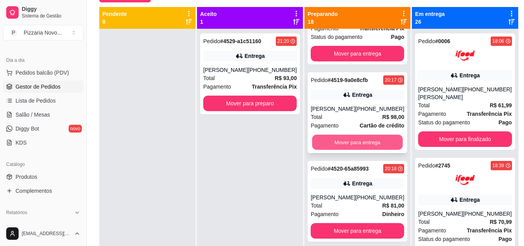
click at [348, 150] on button "Mover para entrega" at bounding box center [357, 142] width 91 height 15
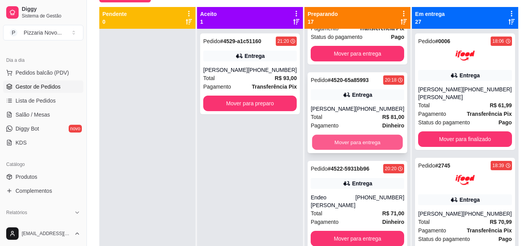
click at [347, 142] on button "Mover para entrega" at bounding box center [357, 142] width 91 height 15
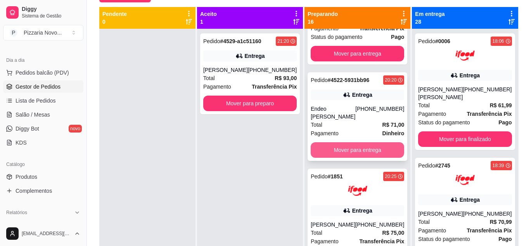
click at [348, 142] on button "Mover para entrega" at bounding box center [357, 150] width 93 height 16
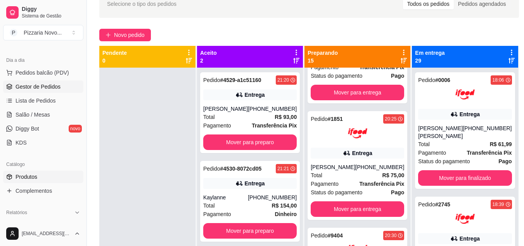
click at [35, 173] on span "Produtos" at bounding box center [27, 177] width 22 height 8
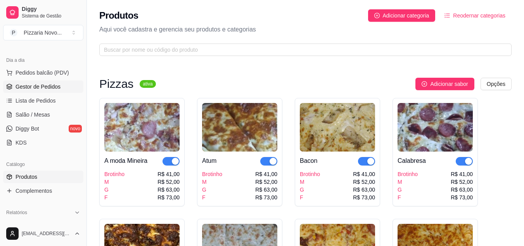
click at [47, 85] on span "Gestor de Pedidos" at bounding box center [38, 87] width 45 height 8
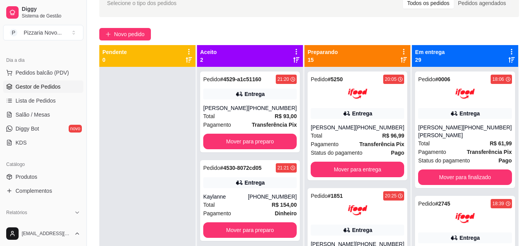
scroll to position [64, 0]
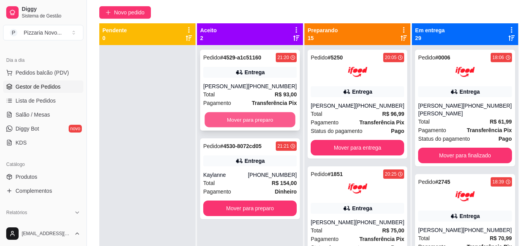
click at [263, 117] on button "Mover para preparo" at bounding box center [250, 119] width 91 height 15
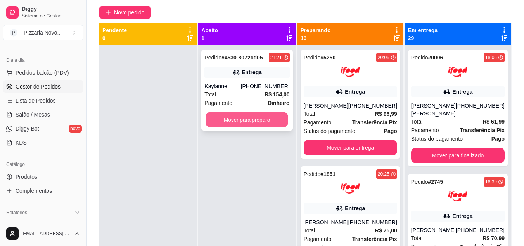
click at [270, 118] on button "Mover para preparo" at bounding box center [247, 119] width 83 height 15
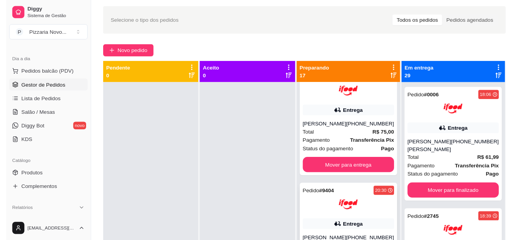
scroll to position [155, 0]
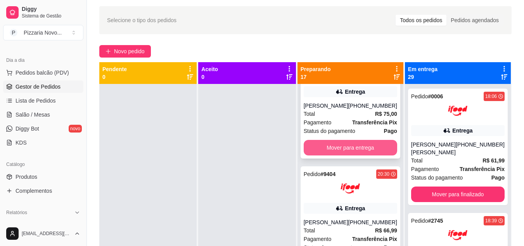
click at [360, 146] on button "Mover para entrega" at bounding box center [350, 148] width 93 height 16
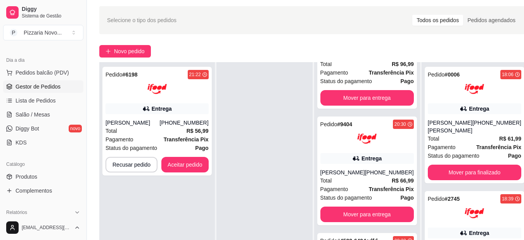
scroll to position [66, 0]
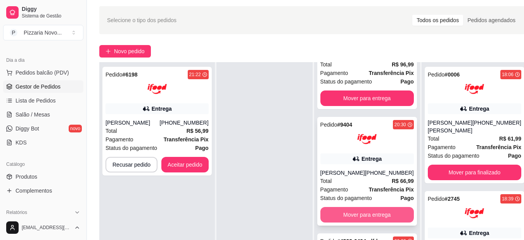
click at [371, 211] on button "Mover para entrega" at bounding box center [366, 215] width 93 height 16
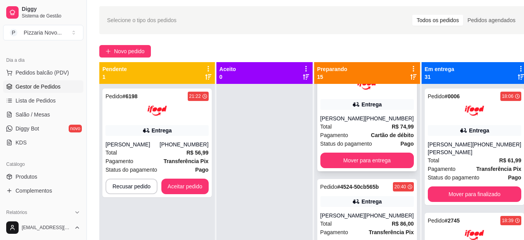
scroll to position [233, 0]
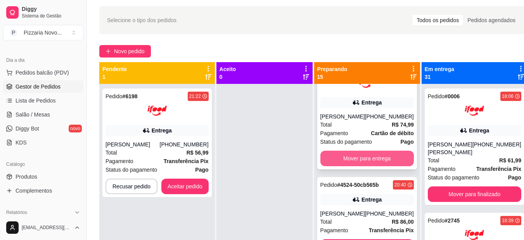
click at [378, 163] on button "Mover para entrega" at bounding box center [366, 159] width 93 height 16
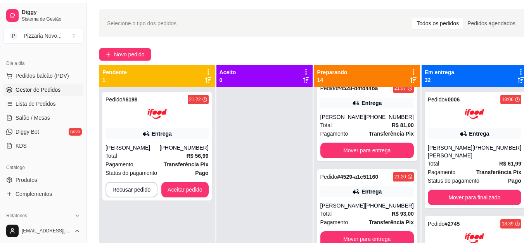
scroll to position [1184, 0]
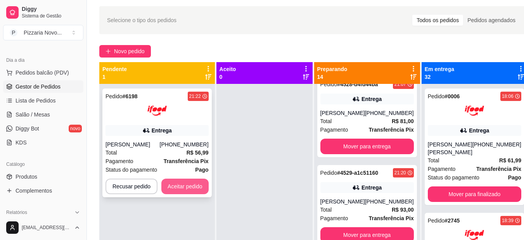
click at [196, 189] on button "Aceitar pedido" at bounding box center [184, 186] width 47 height 16
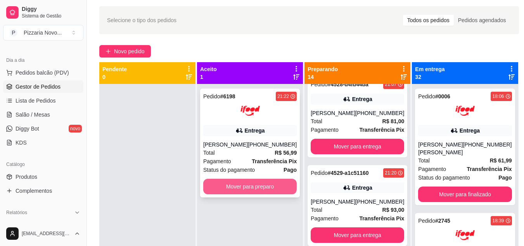
click at [257, 190] on button "Mover para preparo" at bounding box center [249, 186] width 93 height 16
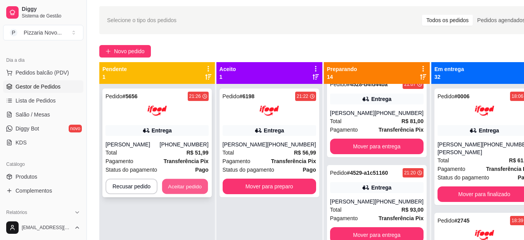
click at [190, 185] on button "Aceitar pedido" at bounding box center [185, 186] width 46 height 15
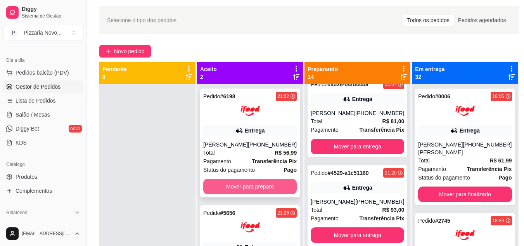
click at [273, 192] on button "Mover para preparo" at bounding box center [249, 186] width 93 height 16
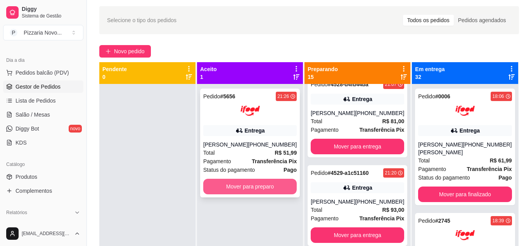
click at [270, 188] on button "Mover para preparo" at bounding box center [249, 186] width 93 height 16
click at [279, 187] on button "Mover para preparo" at bounding box center [249, 186] width 93 height 16
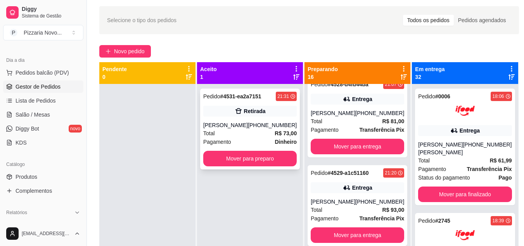
click at [262, 146] on div "Pagamento Dinheiro" at bounding box center [249, 141] width 93 height 9
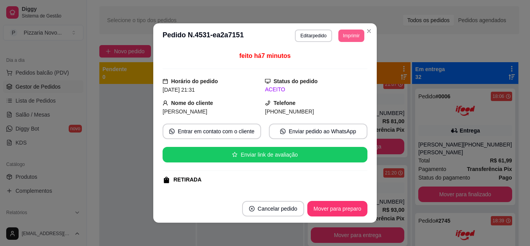
click at [347, 36] on button "Imprimir" at bounding box center [351, 35] width 26 height 12
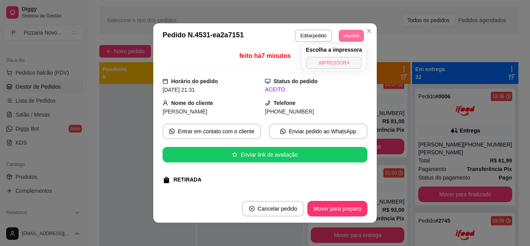
click at [343, 62] on button "IMPRESSORA" at bounding box center [334, 63] width 56 height 12
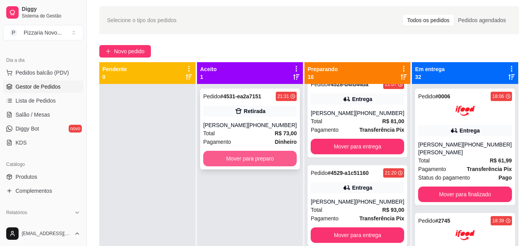
click at [261, 166] on button "Mover para preparo" at bounding box center [249, 159] width 93 height 16
click at [277, 152] on button "Mover para preparo" at bounding box center [249, 159] width 93 height 16
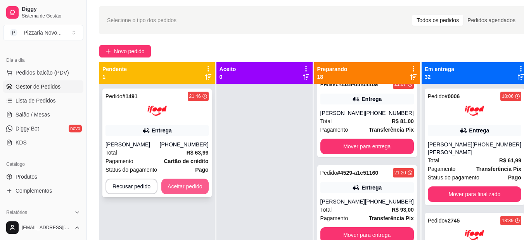
click at [175, 187] on button "Aceitar pedido" at bounding box center [184, 186] width 47 height 16
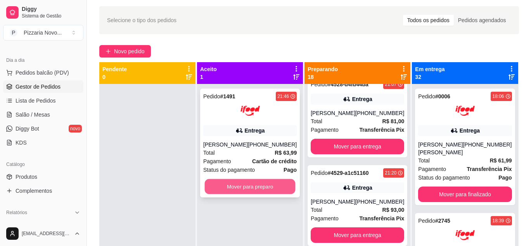
click at [256, 187] on button "Mover para preparo" at bounding box center [250, 186] width 91 height 15
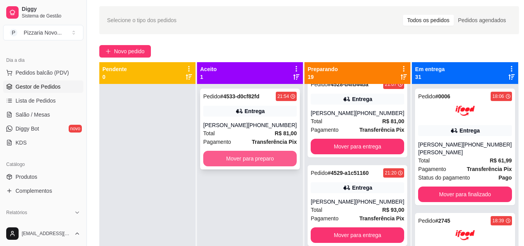
click at [258, 164] on button "Mover para preparo" at bounding box center [249, 159] width 93 height 16
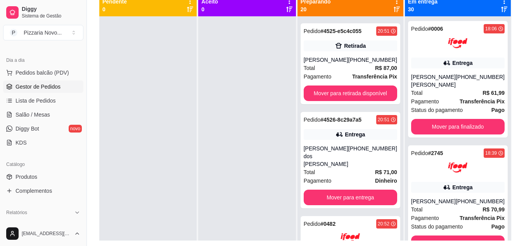
scroll to position [310, 0]
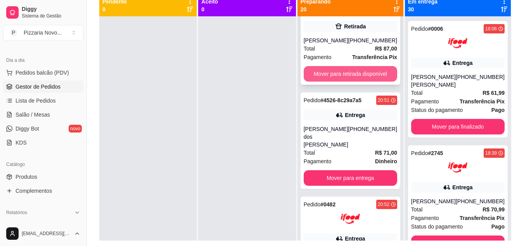
click at [375, 73] on button "Mover para retirada disponível" at bounding box center [350, 74] width 93 height 16
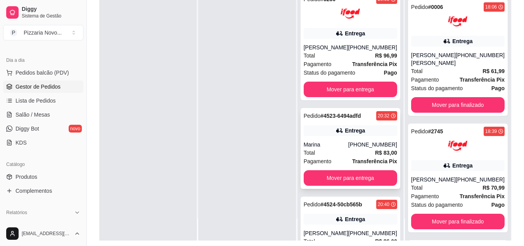
scroll to position [0, 0]
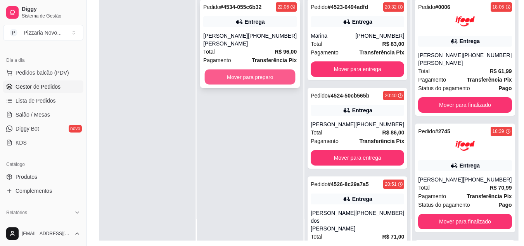
click at [267, 69] on button "Mover para preparo" at bounding box center [250, 76] width 91 height 15
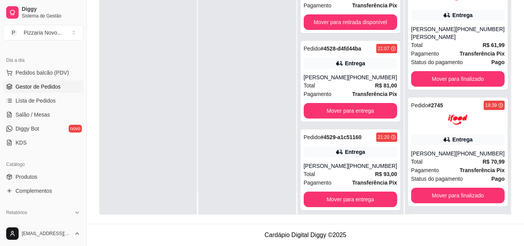
scroll to position [310, 0]
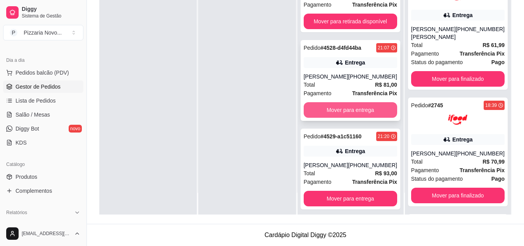
click at [354, 102] on button "Mover para entrega" at bounding box center [350, 110] width 93 height 16
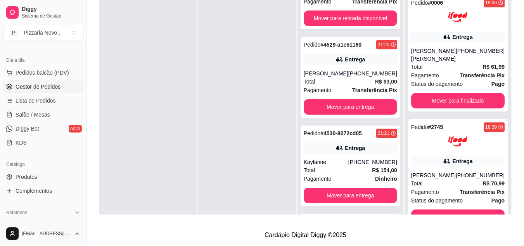
scroll to position [349, 0]
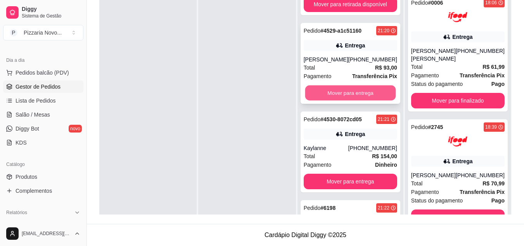
click at [350, 85] on button "Mover para entrega" at bounding box center [350, 92] width 91 height 15
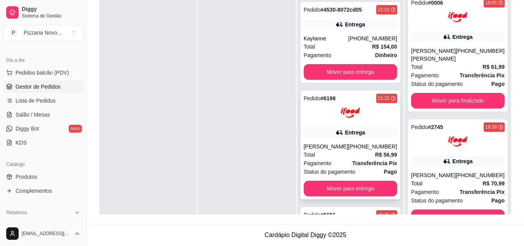
scroll to position [388, 0]
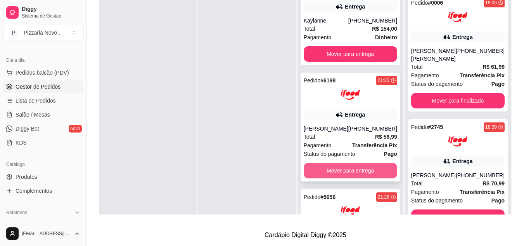
click at [351, 163] on button "Mover para entrega" at bounding box center [350, 171] width 93 height 16
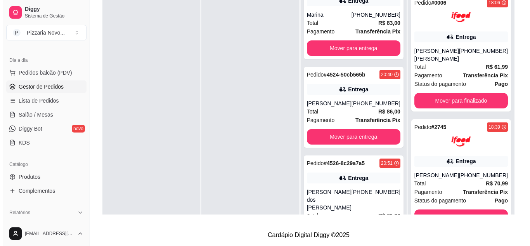
scroll to position [0, 0]
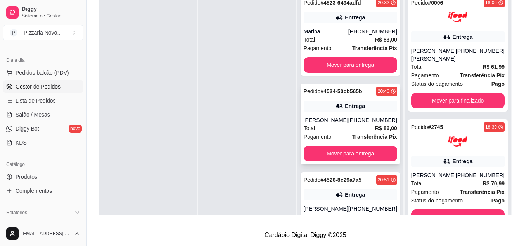
click at [367, 129] on div "Total R$ 86,00" at bounding box center [350, 128] width 93 height 9
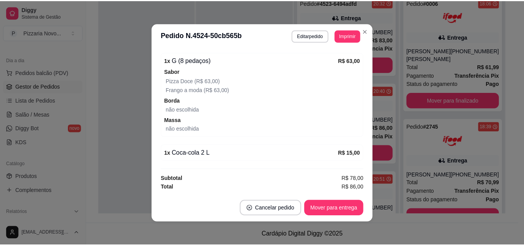
scroll to position [2, 0]
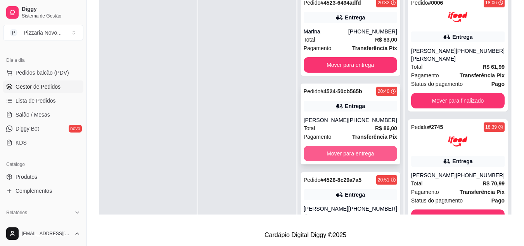
click at [336, 154] on button "Mover para entrega" at bounding box center [350, 153] width 93 height 16
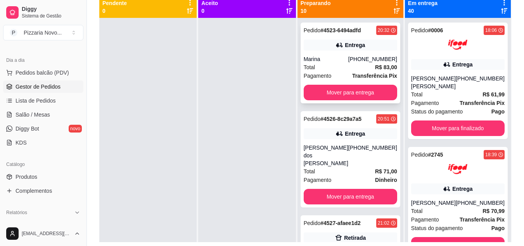
scroll to position [80, 0]
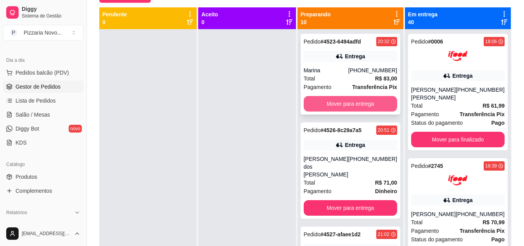
click at [356, 103] on button "Mover para entrega" at bounding box center [350, 104] width 93 height 16
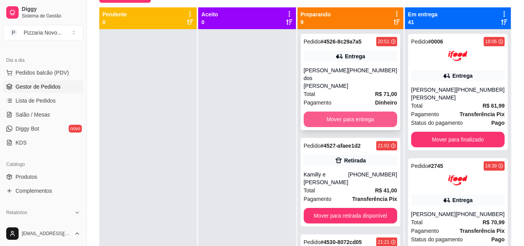
click at [358, 111] on button "Mover para entrega" at bounding box center [350, 119] width 93 height 16
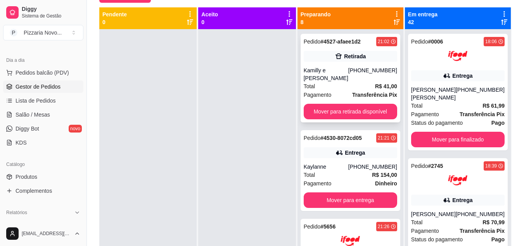
click at [367, 82] on div "Total R$ 41,00" at bounding box center [350, 86] width 93 height 9
click at [355, 104] on button "Mover para retirada disponível" at bounding box center [350, 111] width 91 height 15
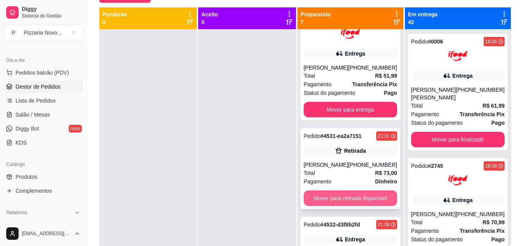
scroll to position [155, 0]
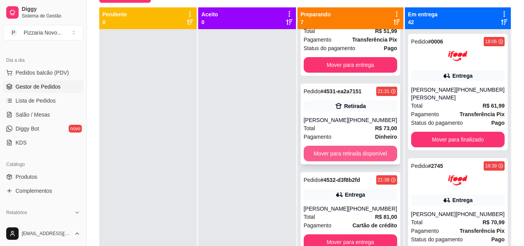
click at [355, 160] on button "Mover para retirada disponível" at bounding box center [350, 153] width 93 height 16
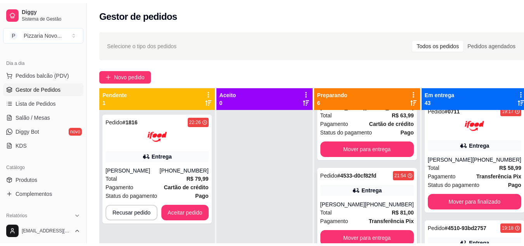
scroll to position [880, 0]
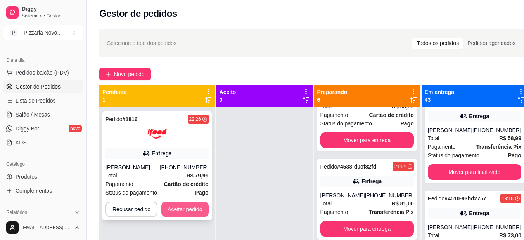
click at [180, 208] on button "Aceitar pedido" at bounding box center [184, 209] width 47 height 16
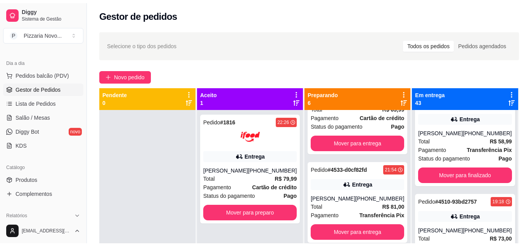
scroll to position [853, 0]
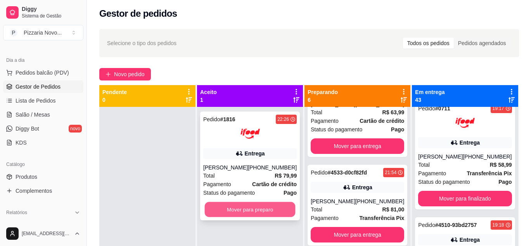
click at [289, 213] on button "Mover para preparo" at bounding box center [250, 209] width 91 height 15
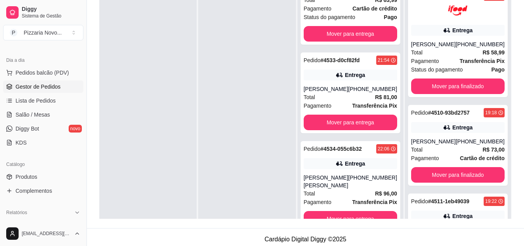
scroll to position [118, 0]
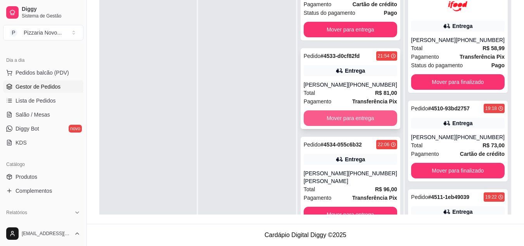
click at [342, 126] on button "Mover para entrega" at bounding box center [350, 118] width 93 height 16
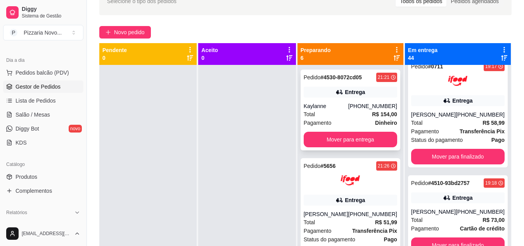
scroll to position [41, 0]
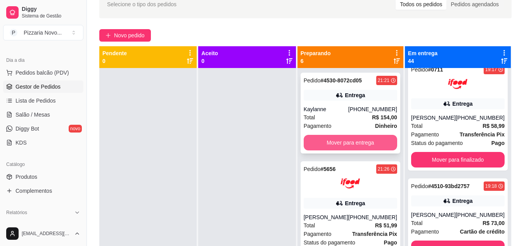
click at [344, 140] on button "Mover para entrega" at bounding box center [350, 143] width 93 height 16
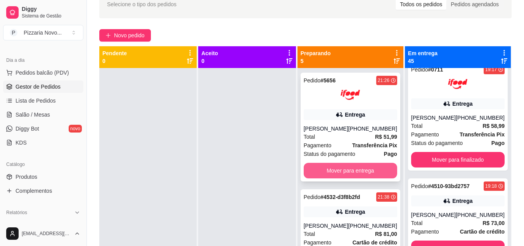
click at [337, 164] on button "Mover para entrega" at bounding box center [350, 171] width 93 height 16
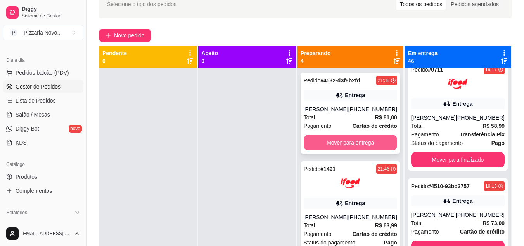
click at [351, 140] on button "Mover para entrega" at bounding box center [350, 143] width 93 height 16
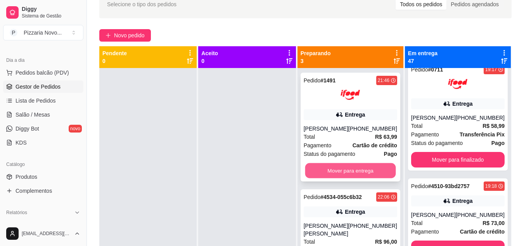
click at [343, 171] on button "Mover para entrega" at bounding box center [350, 170] width 91 height 15
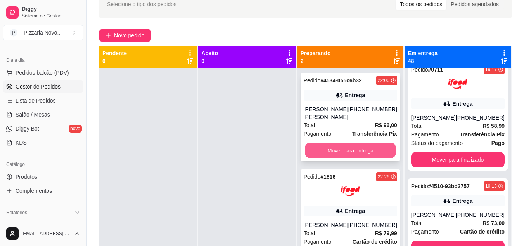
click at [339, 143] on button "Mover para entrega" at bounding box center [350, 150] width 91 height 15
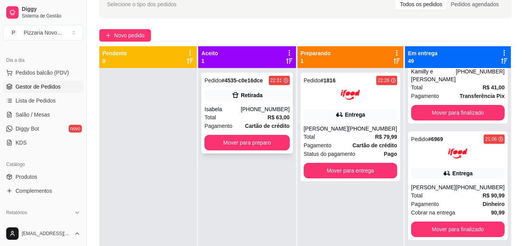
scroll to position [3840, 0]
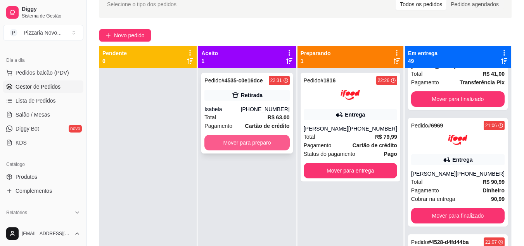
click at [261, 142] on button "Mover para preparo" at bounding box center [246, 143] width 85 height 16
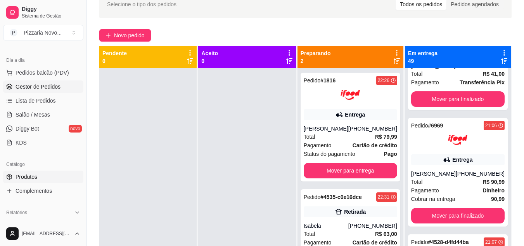
click at [34, 175] on span "Produtos" at bounding box center [27, 177] width 22 height 8
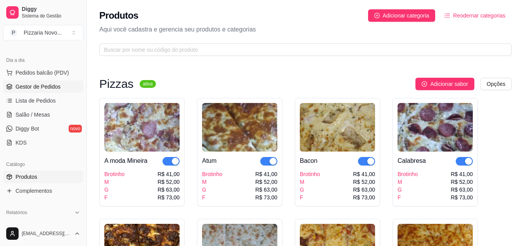
click at [45, 85] on span "Gestor de Pedidos" at bounding box center [38, 87] width 45 height 8
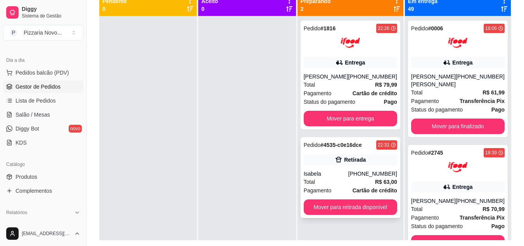
scroll to position [22, 0]
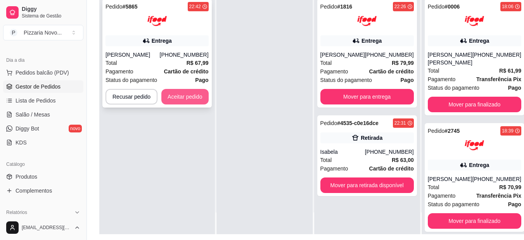
click at [195, 95] on button "Aceitar pedido" at bounding box center [184, 97] width 47 height 16
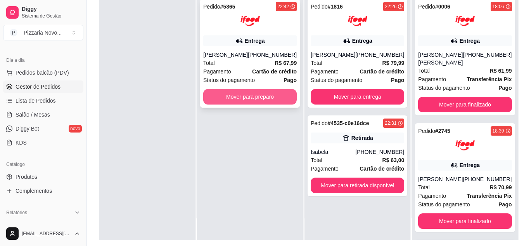
click at [251, 97] on button "Mover para preparo" at bounding box center [249, 97] width 93 height 16
click at [275, 97] on button "Mover para preparo" at bounding box center [249, 97] width 93 height 16
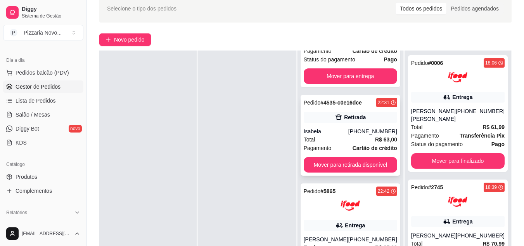
scroll to position [78, 0]
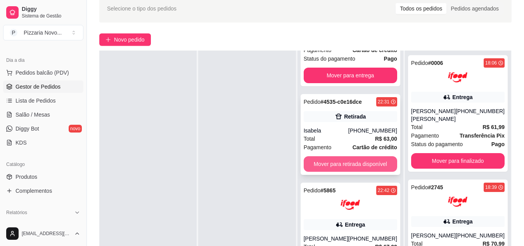
click at [350, 159] on button "Mover para retirada disponível" at bounding box center [350, 164] width 93 height 16
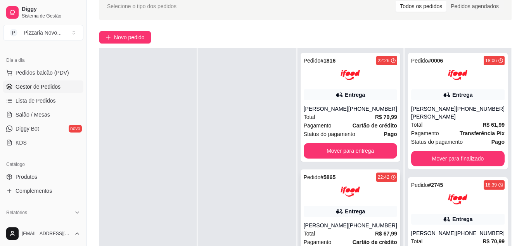
scroll to position [114, 0]
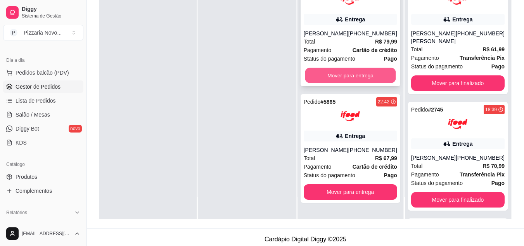
click at [349, 76] on button "Mover para entrega" at bounding box center [350, 75] width 91 height 15
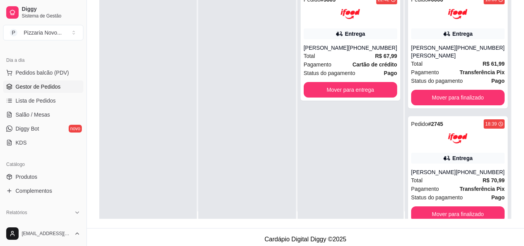
scroll to position [0, 0]
